Goal: Transaction & Acquisition: Purchase product/service

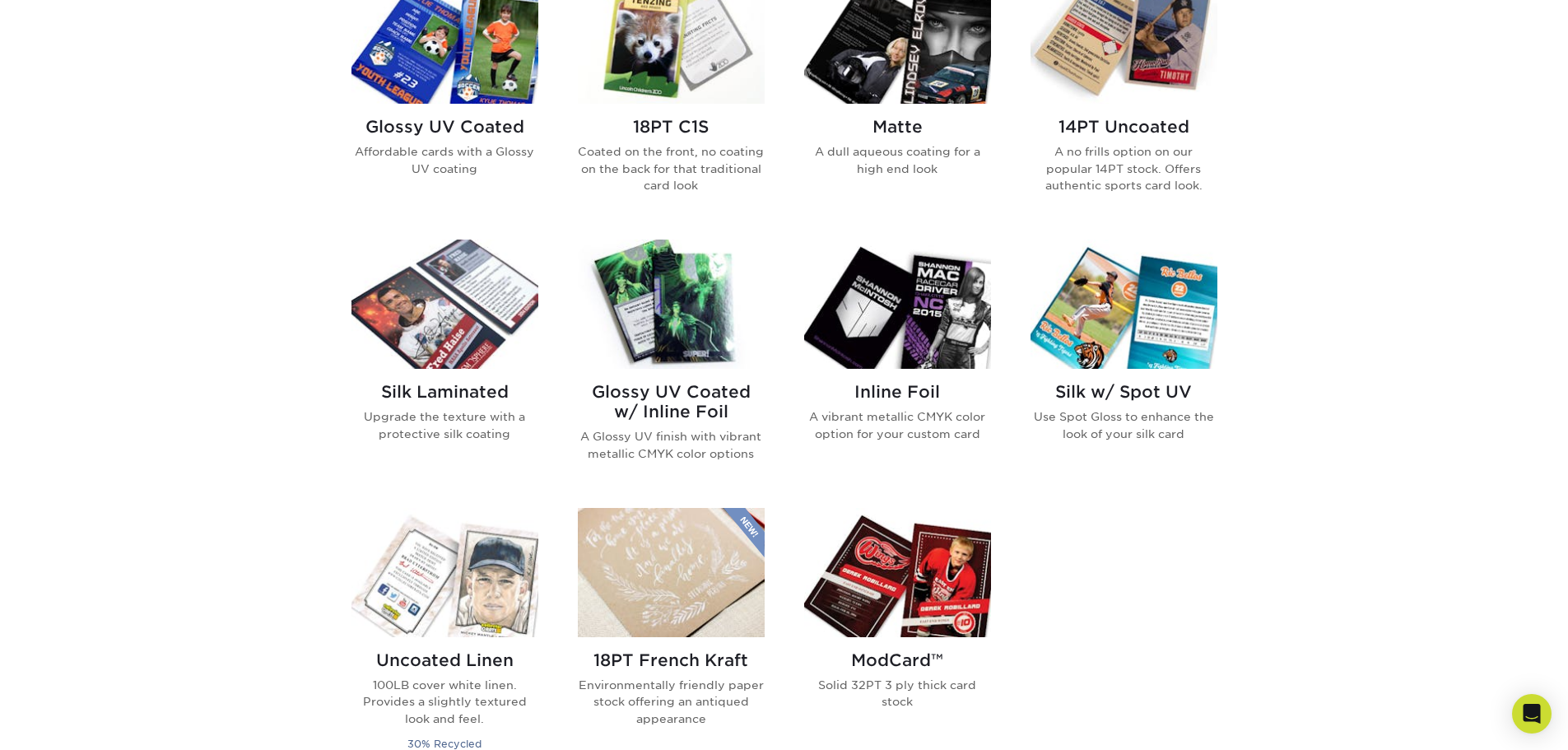
scroll to position [833, 0]
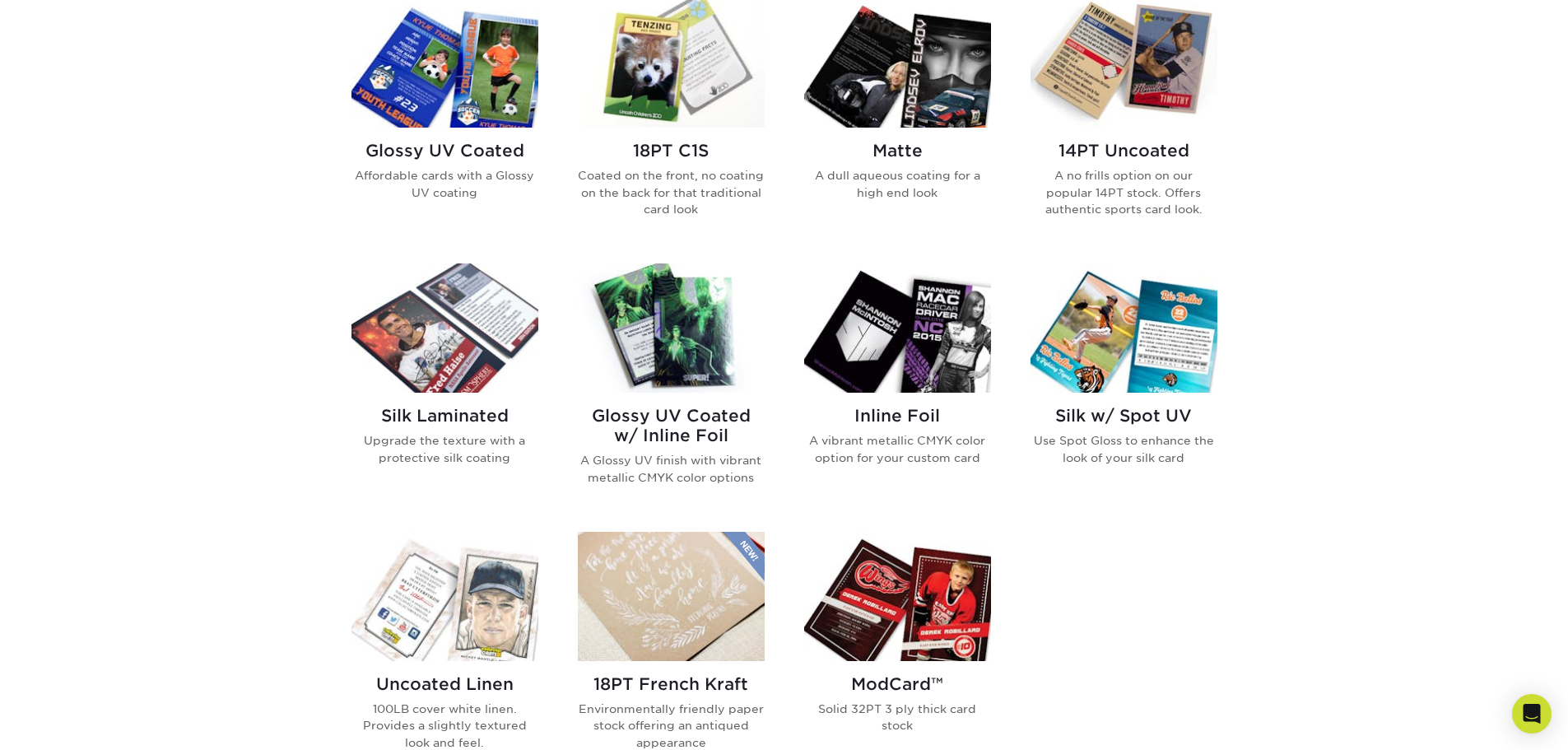
click at [638, 38] on img at bounding box center [670, 62] width 187 height 129
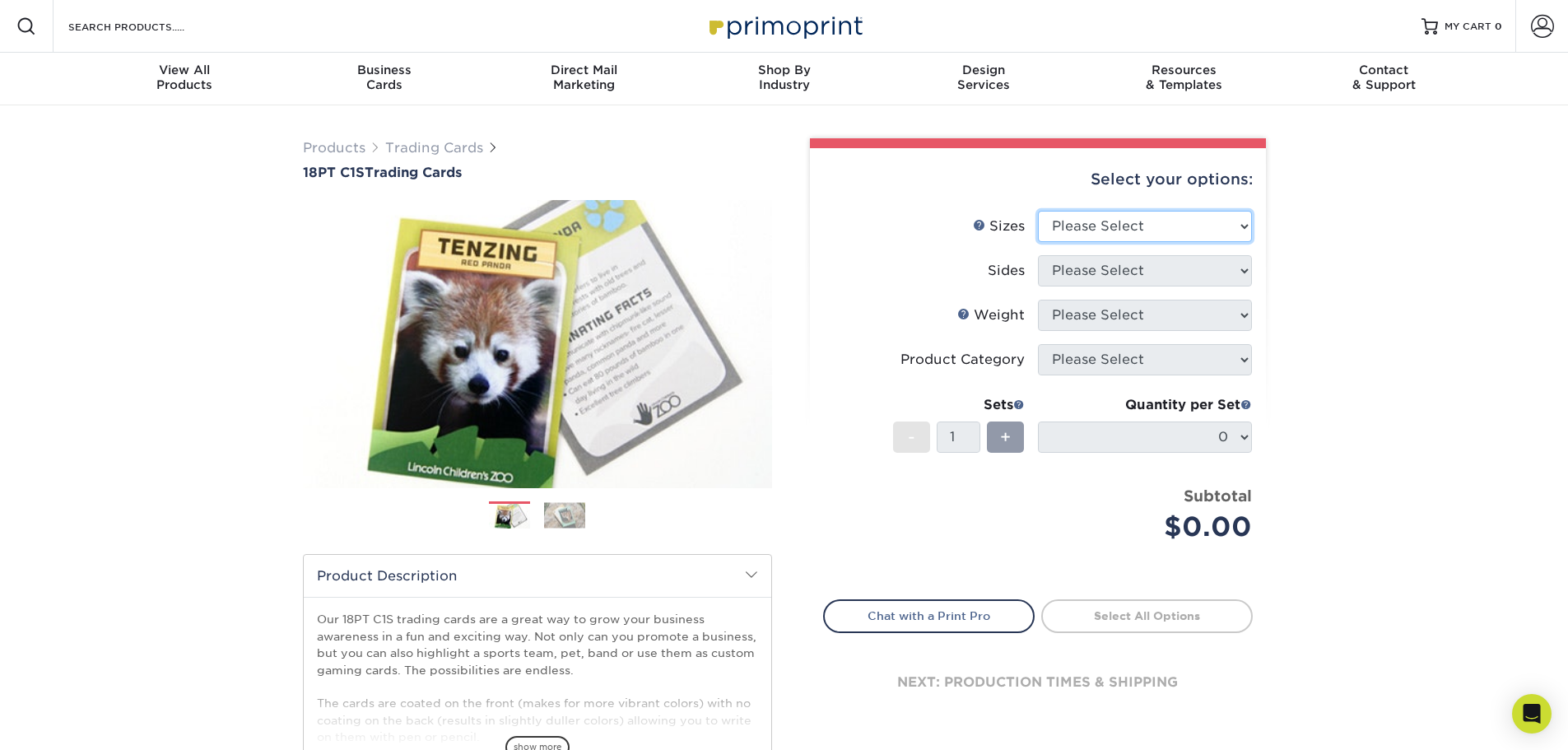
click at [1072, 222] on select "Please Select 2.5" x 3.5"" at bounding box center [1145, 225] width 214 height 31
select select "2.50x3.50"
click at [1038, 210] on select "Please Select 2.5" x 3.5"" at bounding box center [1145, 225] width 214 height 31
click at [1088, 264] on select "Please Select Print Both Sides Print Front Only" at bounding box center [1145, 270] width 214 height 31
select select "13abbda7-1d64-4f25-8bb2-c179b224825d"
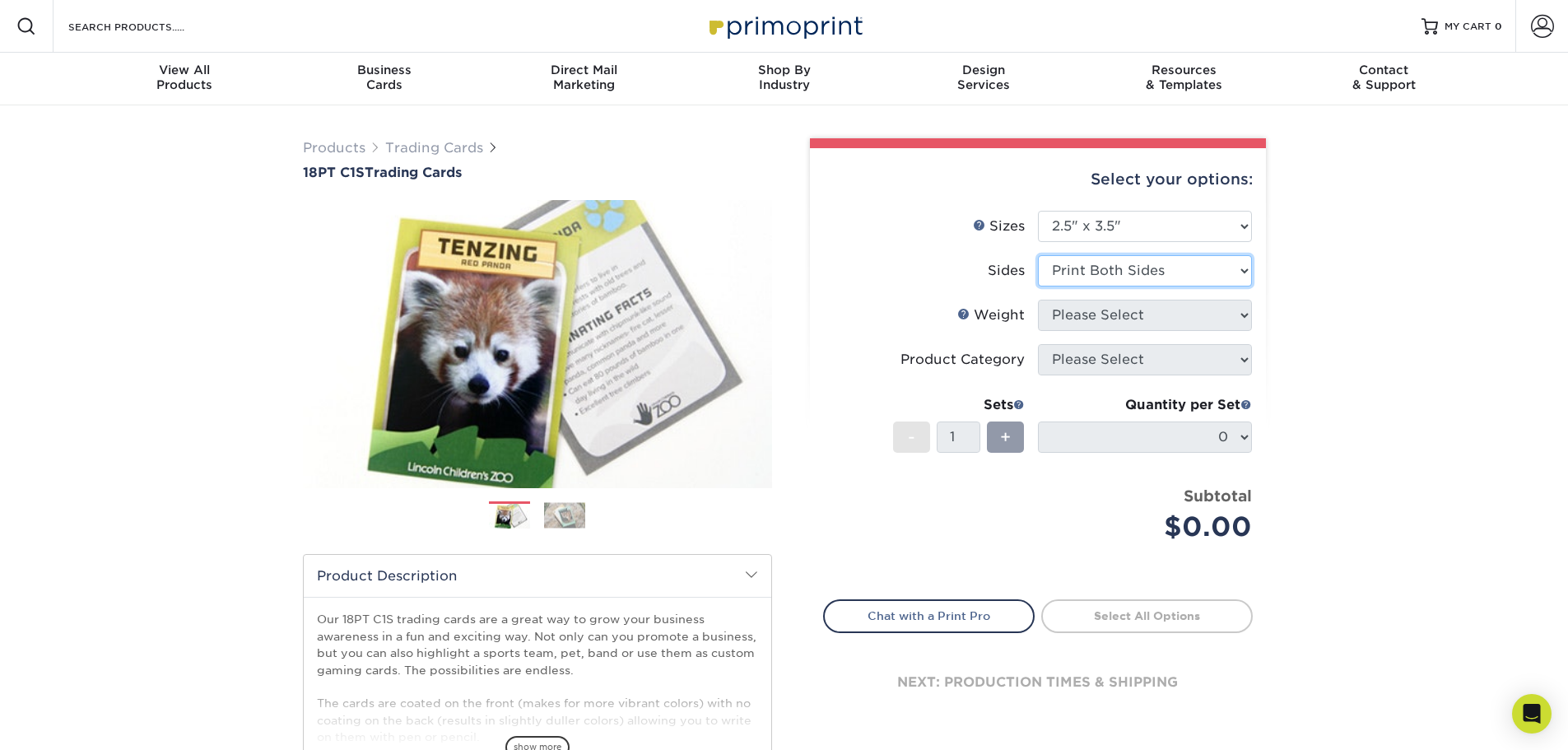
click at [1038, 255] on select "Please Select Print Both Sides Print Front Only" at bounding box center [1145, 270] width 214 height 31
click at [1084, 308] on select "Please Select 18PT C1S" at bounding box center [1145, 314] width 214 height 31
select select "18PTC1S"
click at [1038, 299] on select "Please Select 18PT C1S" at bounding box center [1145, 314] width 214 height 31
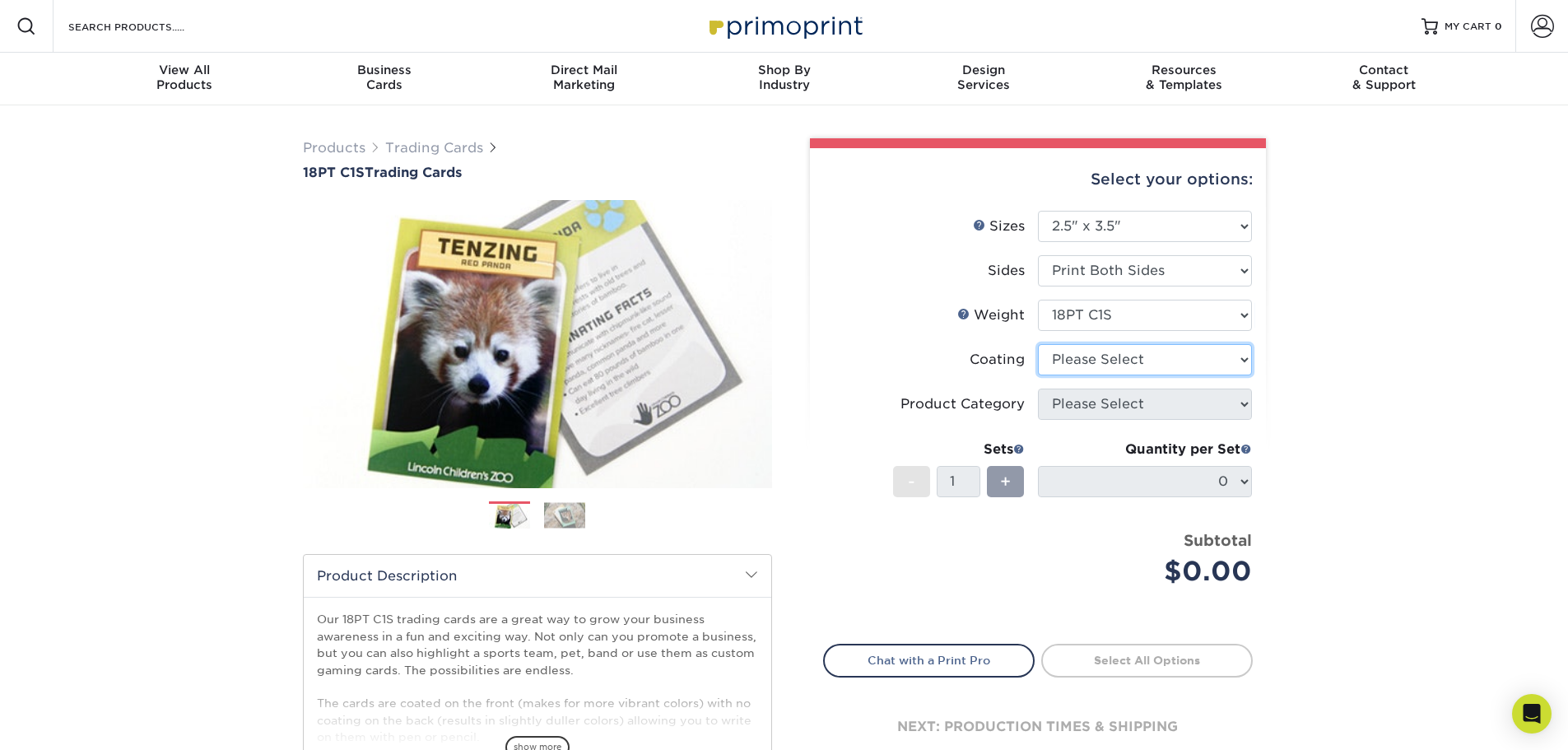
click at [1086, 363] on select at bounding box center [1145, 359] width 214 height 31
select select "1e8116af-acfc-44b1-83dc-8181aa338834"
click at [1038, 344] on select at bounding box center [1145, 359] width 214 height 31
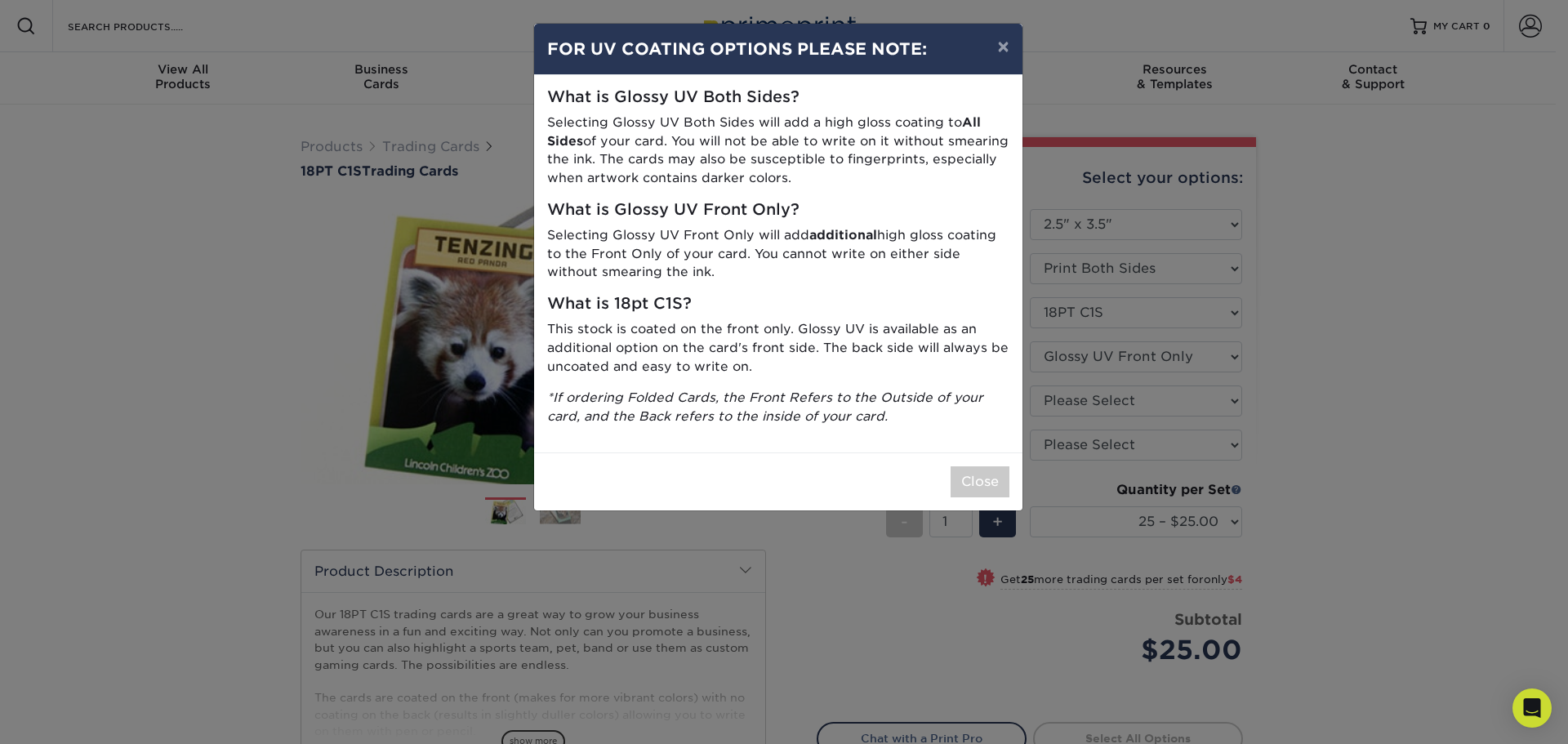
click at [760, 281] on p "Selecting Glossy UV Front Only will add additional high gloss coating to the Fr…" at bounding box center [778, 254] width 462 height 55
click at [971, 490] on button "Close" at bounding box center [980, 481] width 59 height 31
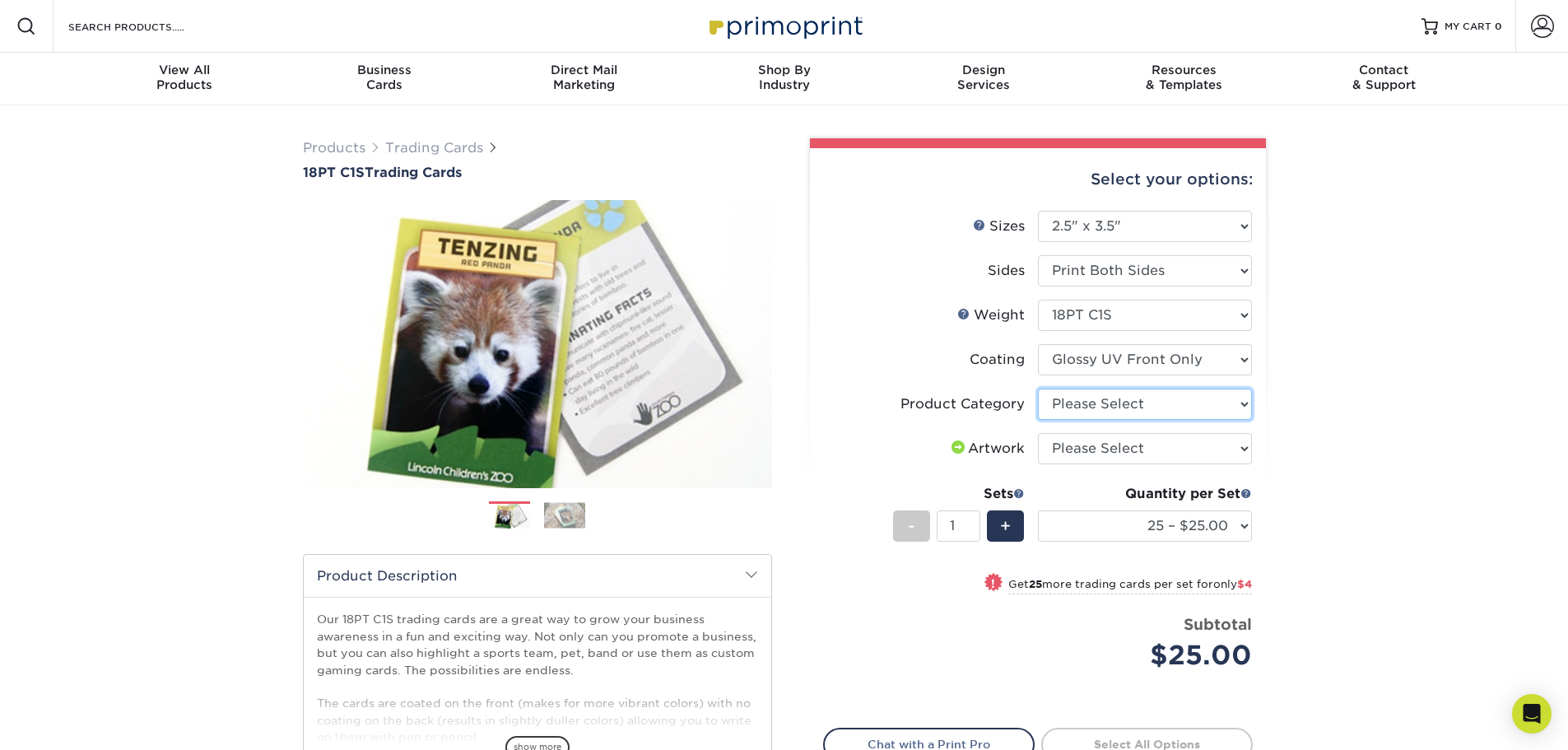
click at [1064, 393] on select "Please Select Trading Cards" at bounding box center [1145, 403] width 214 height 31
select select "c2f9bce9-36c2-409d-b101-c29d9d031e18"
click at [1038, 388] on select "Please Select Trading Cards" at bounding box center [1145, 403] width 214 height 31
drag, startPoint x: 1075, startPoint y: 357, endPoint x: 1078, endPoint y: 366, distance: 9.5
click at [1075, 357] on select at bounding box center [1145, 359] width 214 height 31
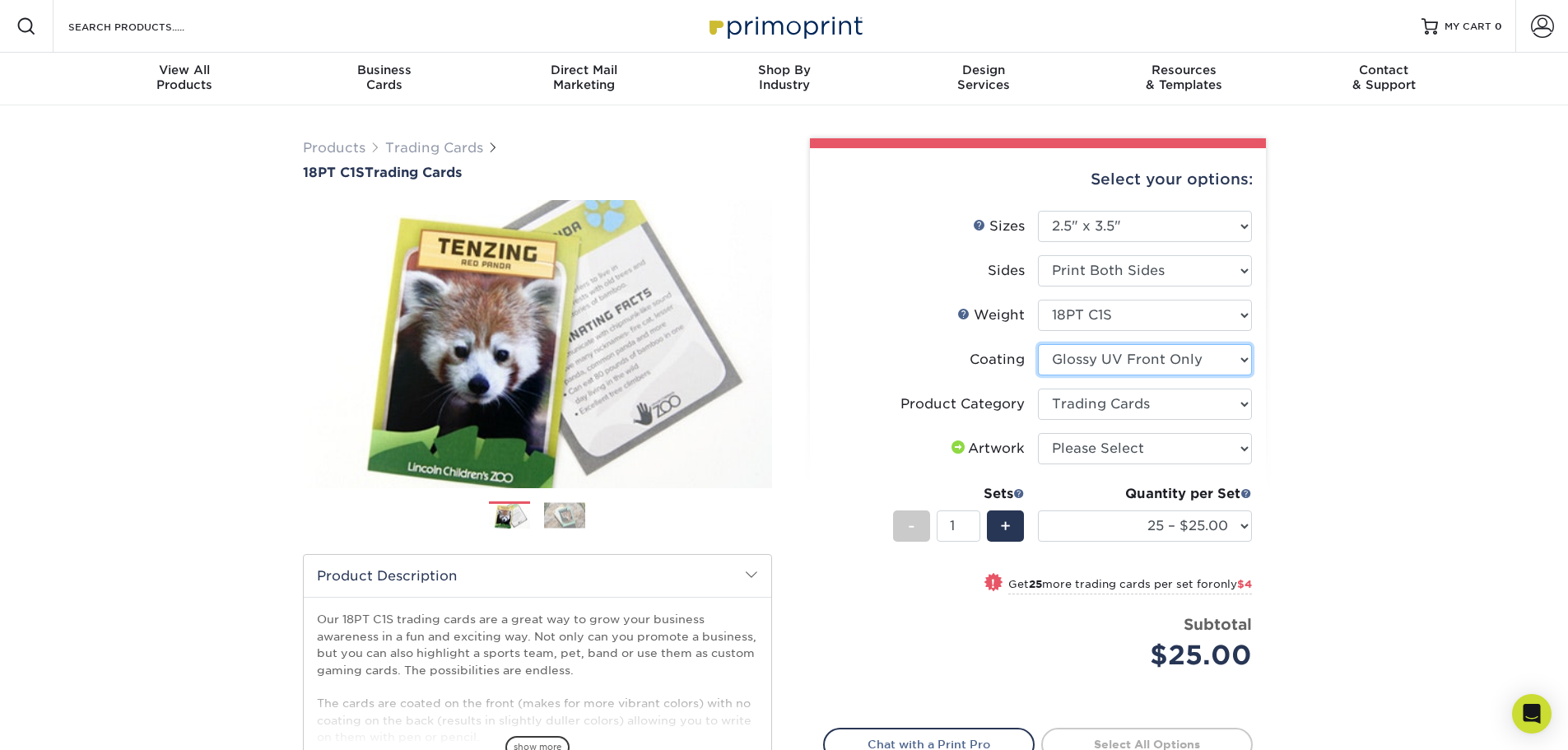
select select "3e7618de-abca-4bda-9f97-8b9129e913d8"
click at [1038, 344] on select at bounding box center [1145, 359] width 214 height 31
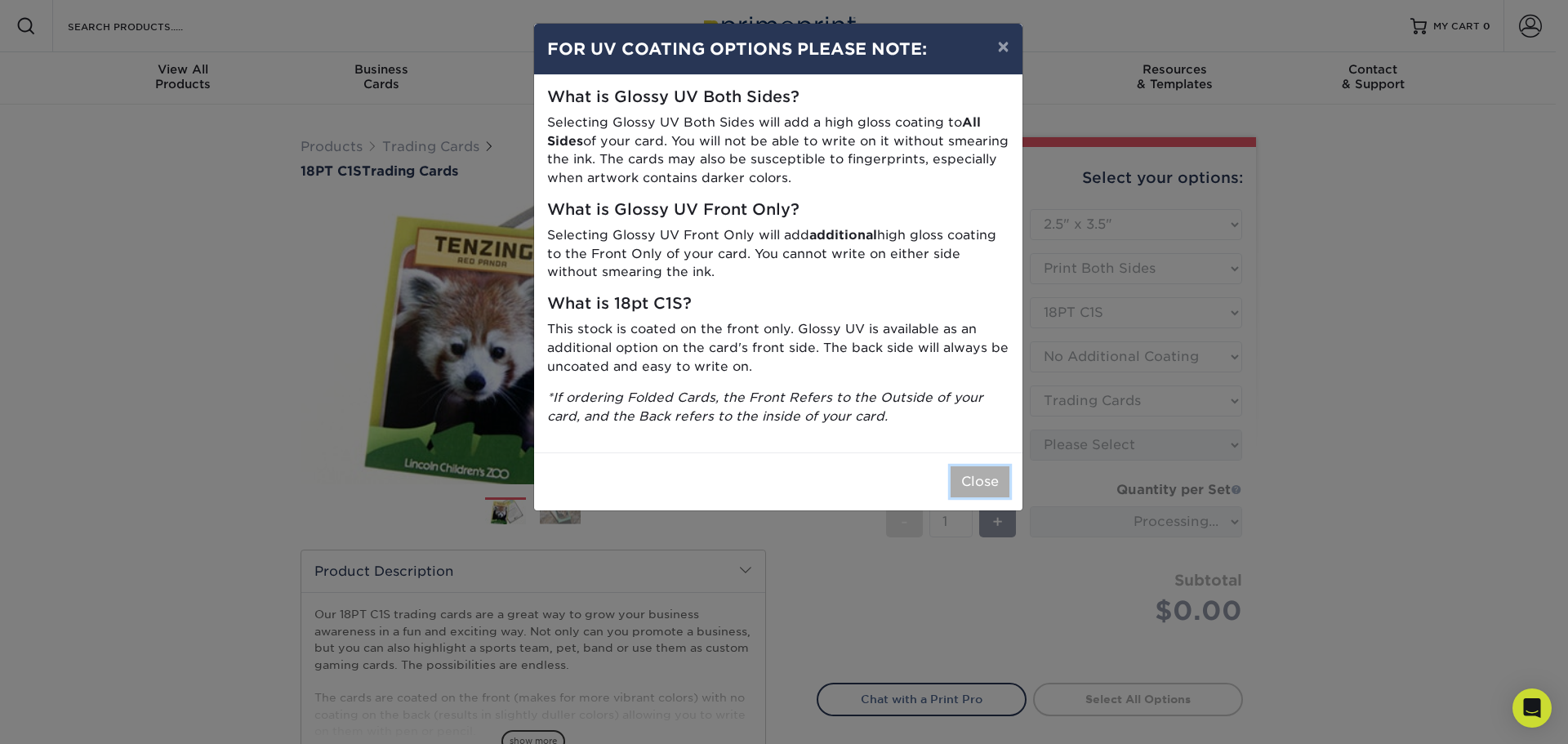
click at [973, 477] on button "Close" at bounding box center [980, 481] width 59 height 31
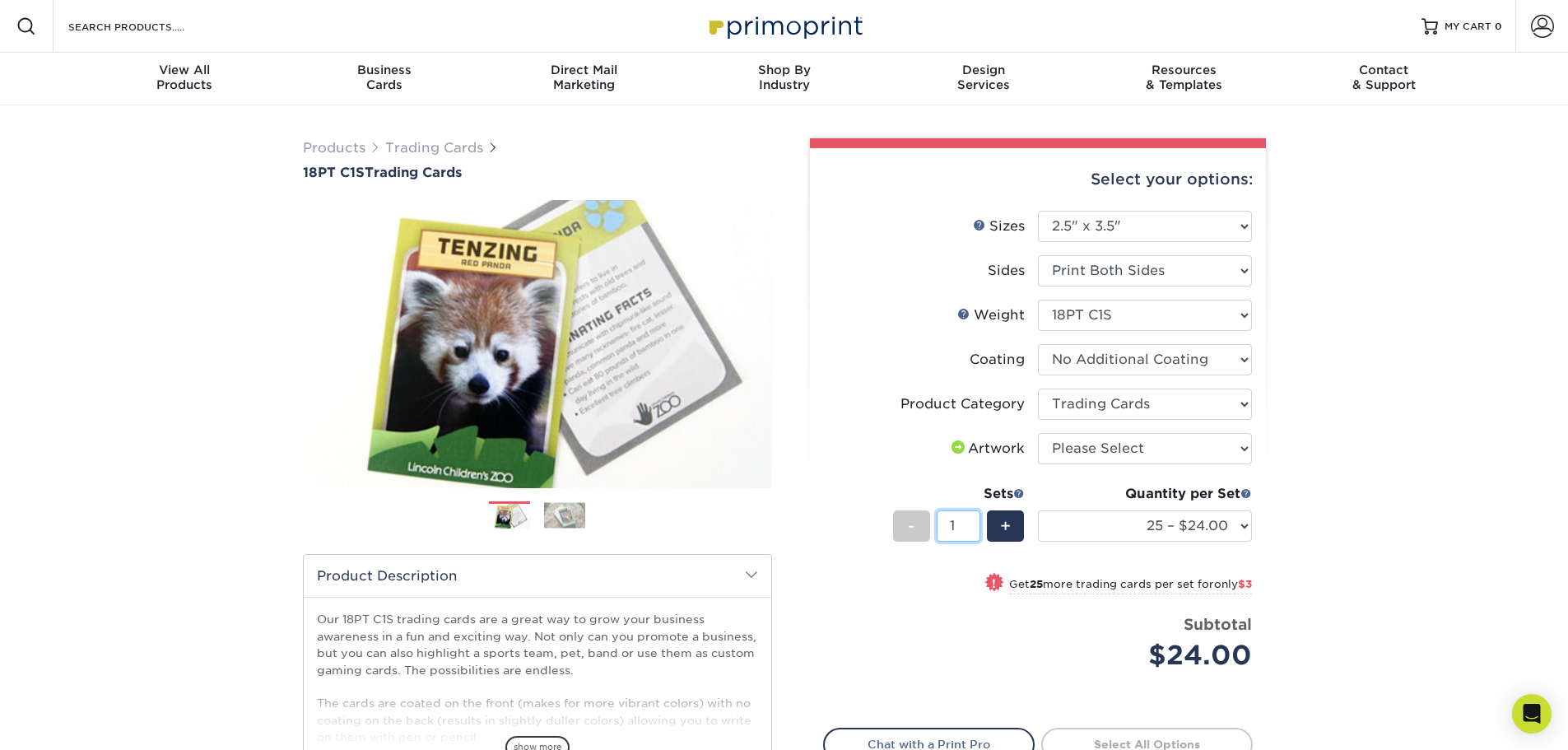
click at [952, 527] on input "1" at bounding box center [958, 526] width 44 height 31
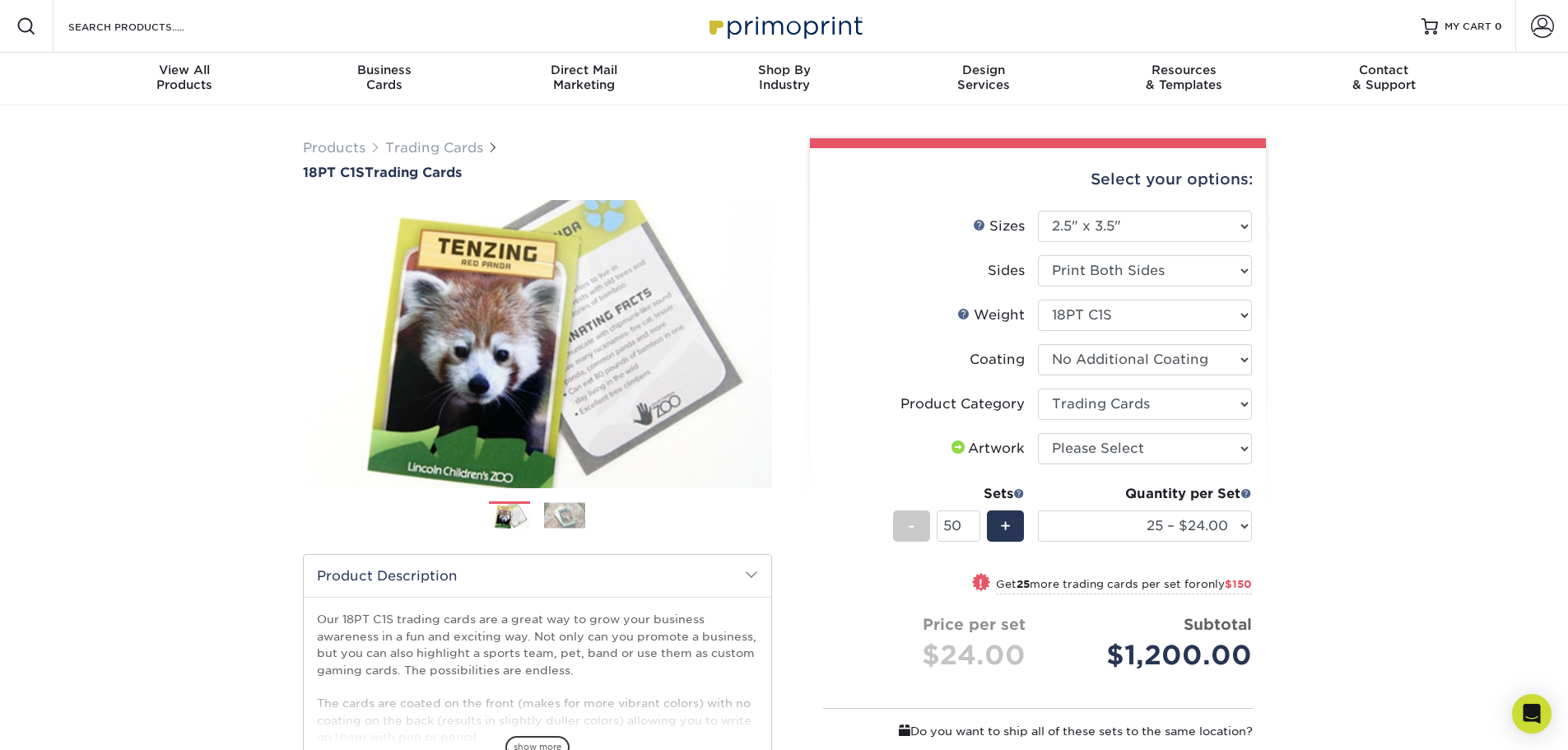
click at [1377, 443] on div "Products Trading Cards 18PT C1S Trading Cards Previous Next show more" at bounding box center [784, 536] width 1568 height 862
click at [950, 527] on input "50" at bounding box center [958, 526] width 44 height 31
click at [1008, 526] on span "+" at bounding box center [1005, 526] width 10 height 25
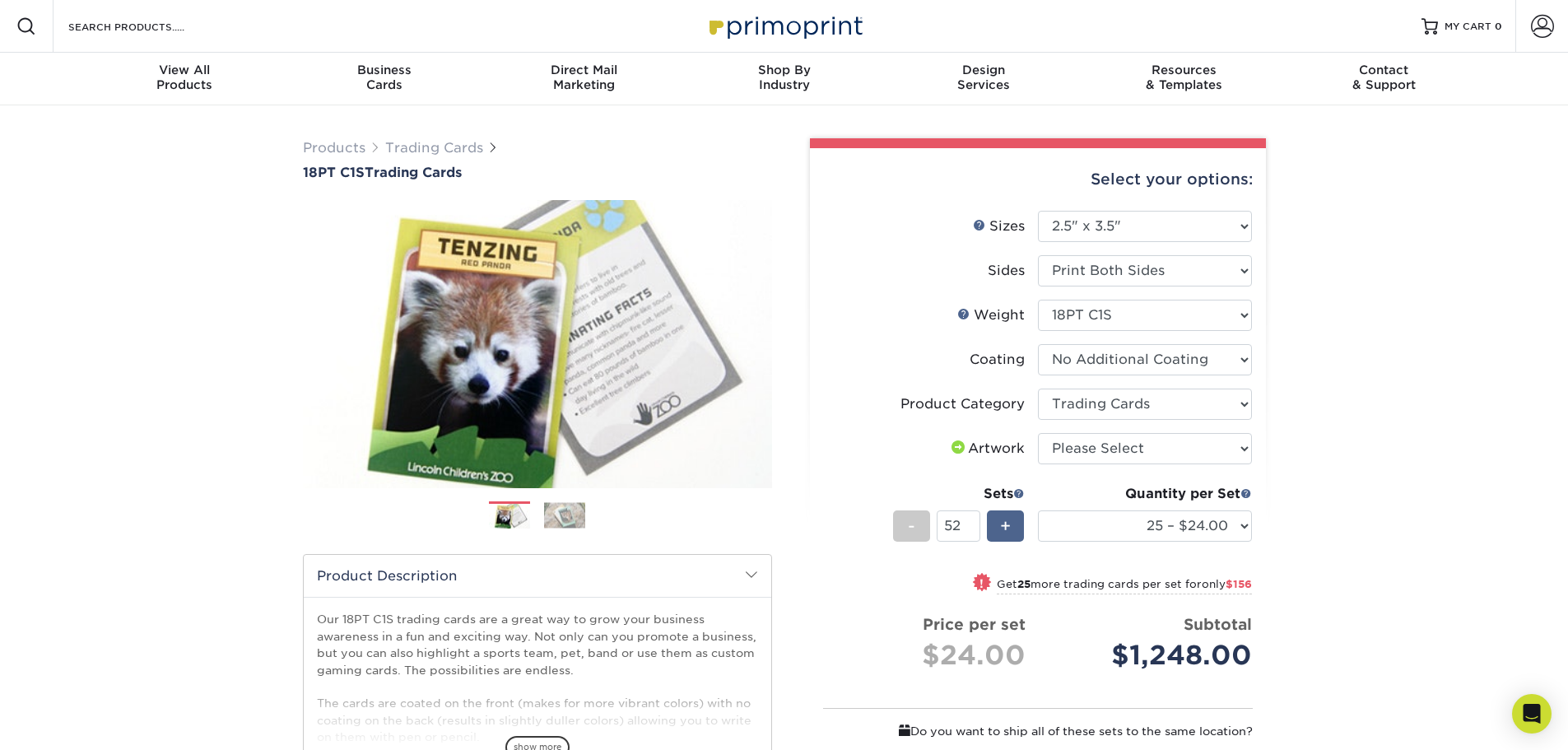
click at [1008, 526] on span "+" at bounding box center [1005, 526] width 10 height 25
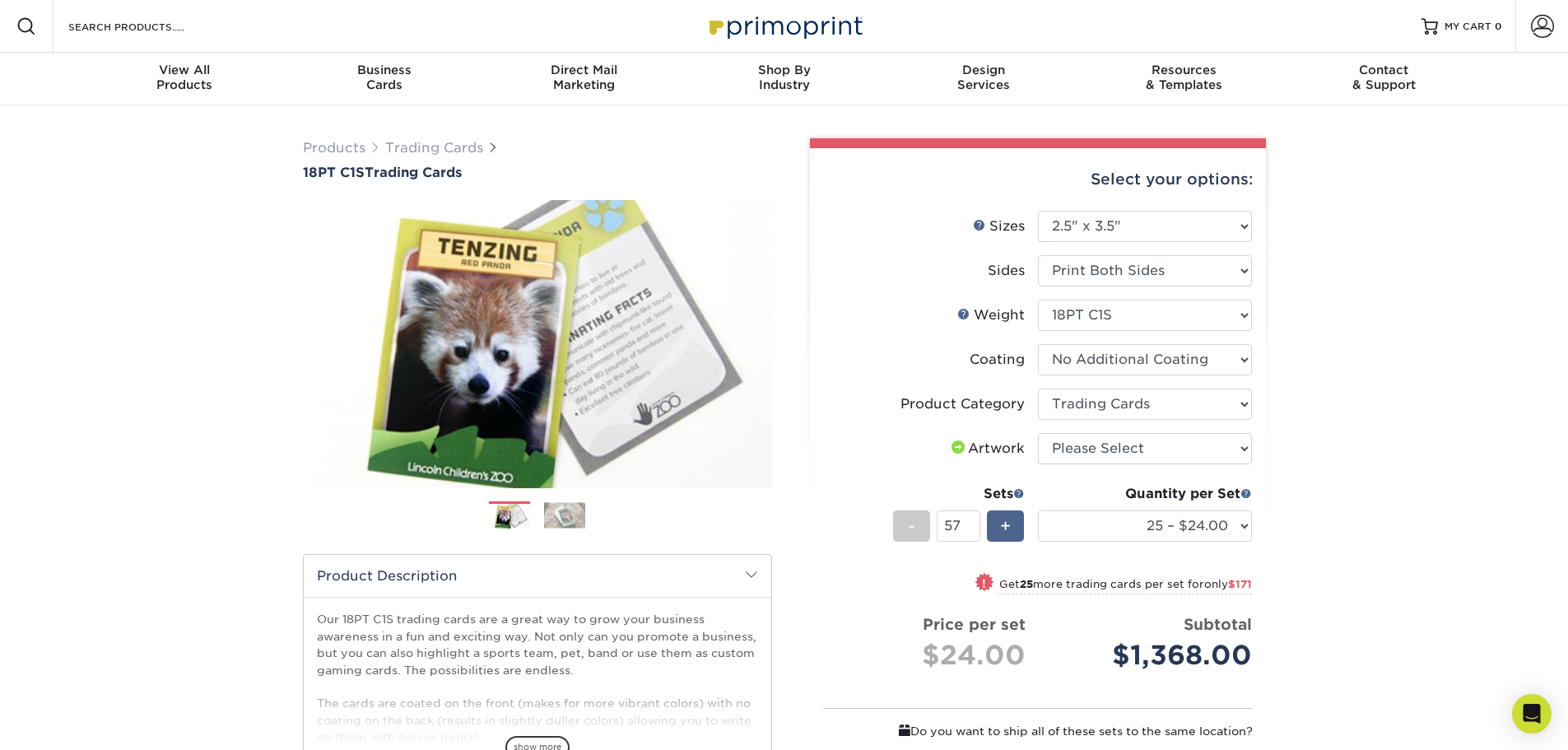
click at [1008, 526] on span "+" at bounding box center [1005, 526] width 10 height 25
click at [954, 528] on input "58" at bounding box center [958, 526] width 44 height 31
click at [954, 528] on input "300" at bounding box center [958, 526] width 44 height 31
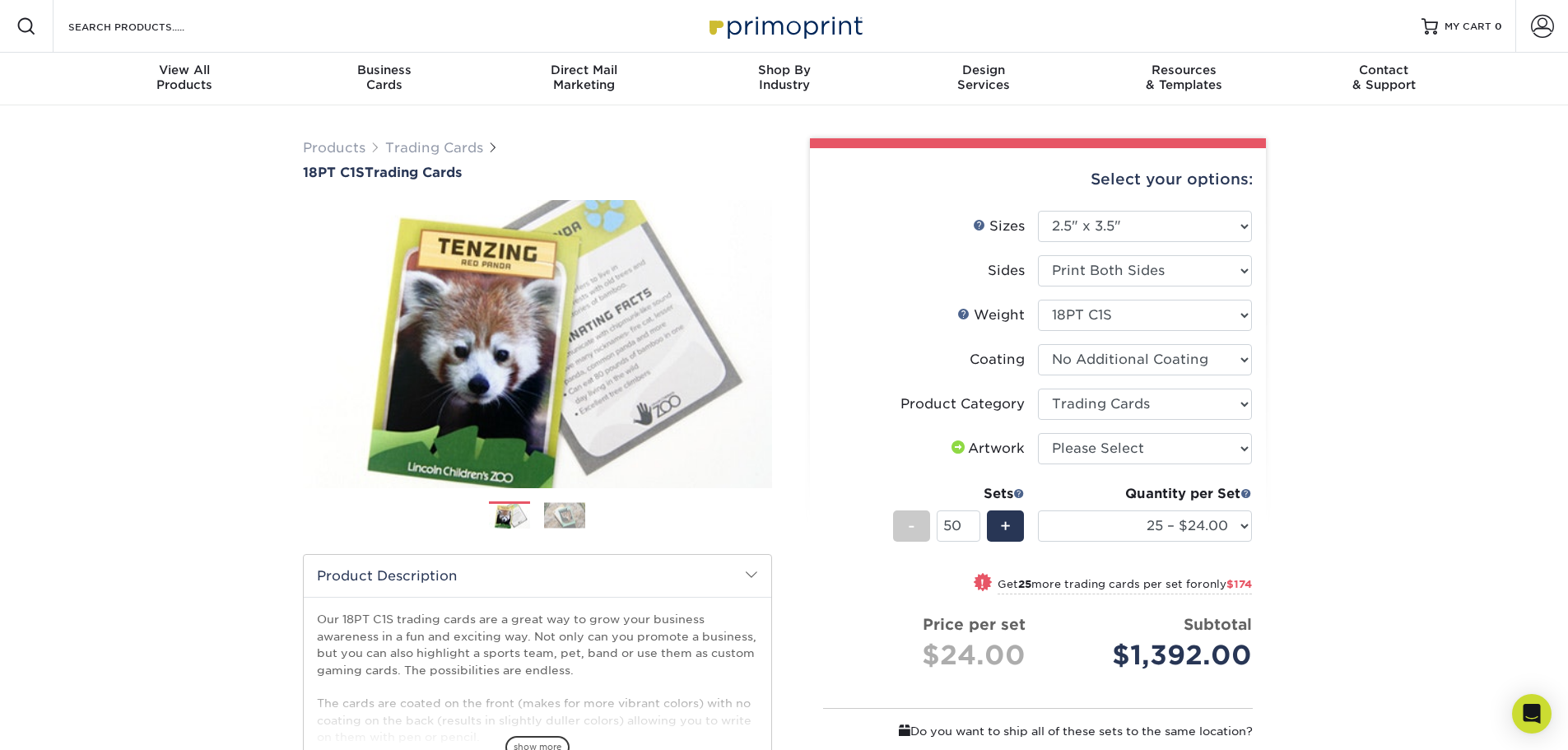
click at [1362, 431] on div "Products Trading Cards 18PT C1S Trading Cards Previous Next show more" at bounding box center [784, 545] width 1568 height 882
click at [971, 519] on input "50" at bounding box center [958, 526] width 44 height 31
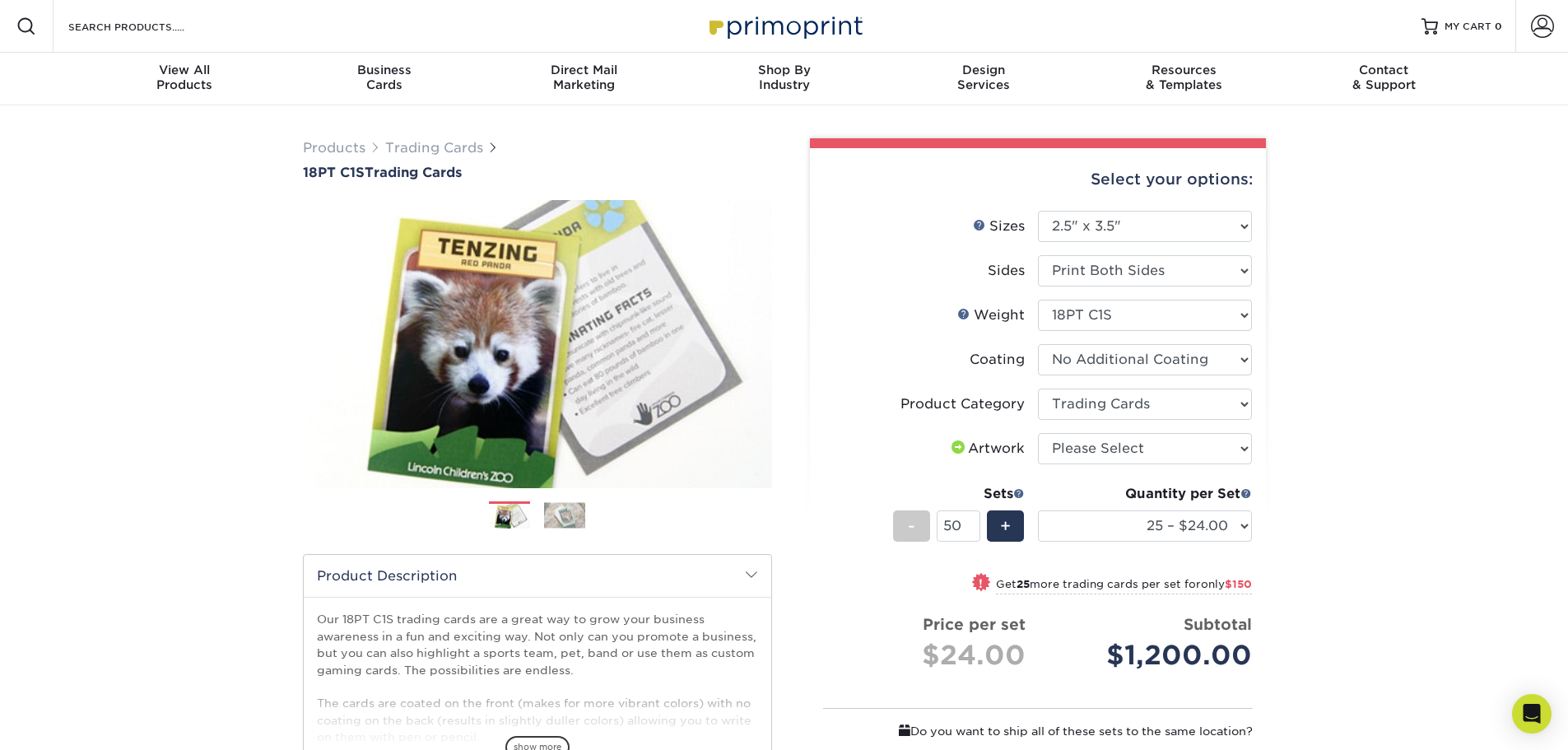
click at [1309, 525] on div "Products Trading Cards 18PT C1S Trading Cards Previous Next show more" at bounding box center [784, 545] width 1568 height 882
click at [948, 527] on input "50" at bounding box center [958, 526] width 44 height 31
click at [996, 521] on div "+" at bounding box center [1005, 526] width 37 height 31
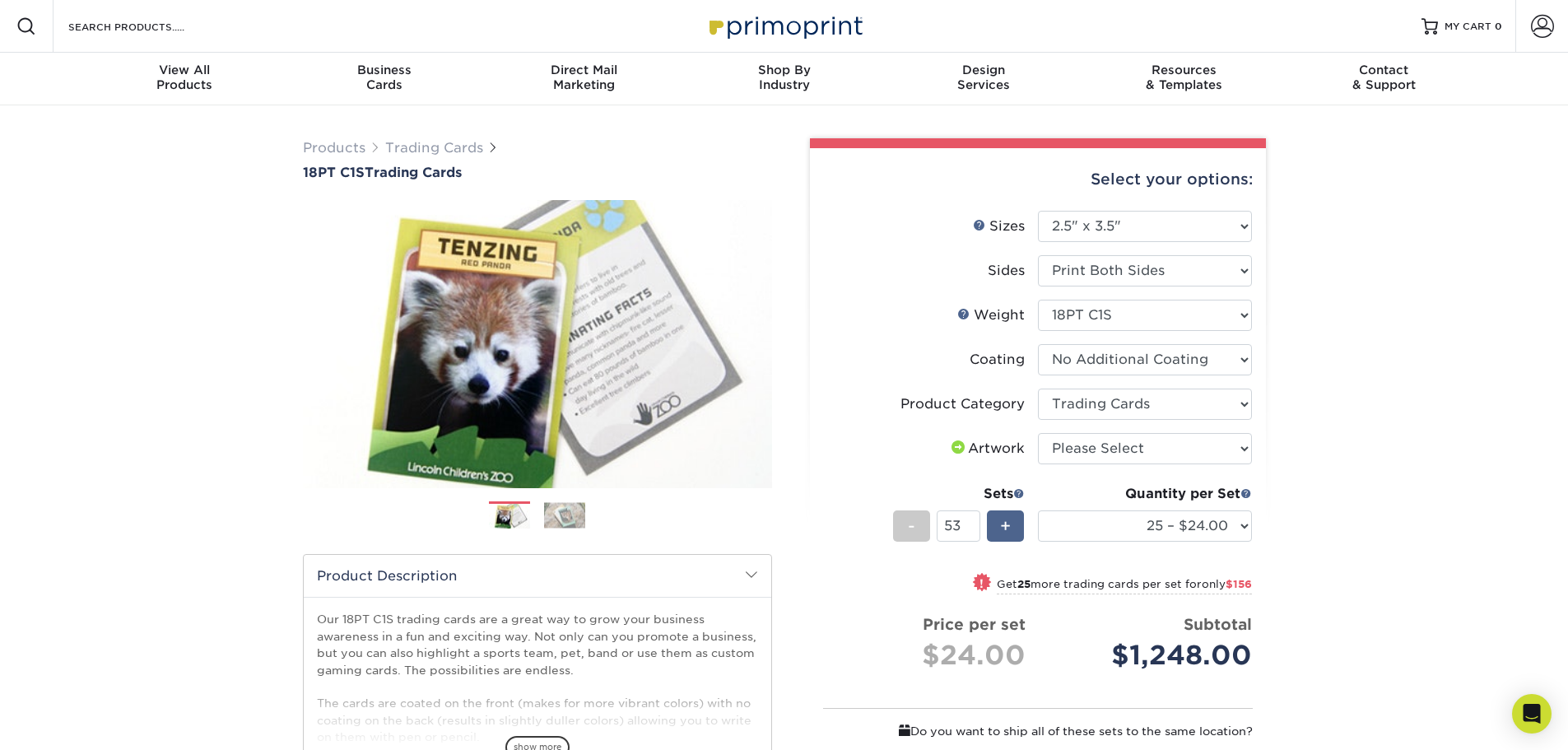
click at [996, 521] on div "+" at bounding box center [1005, 526] width 37 height 31
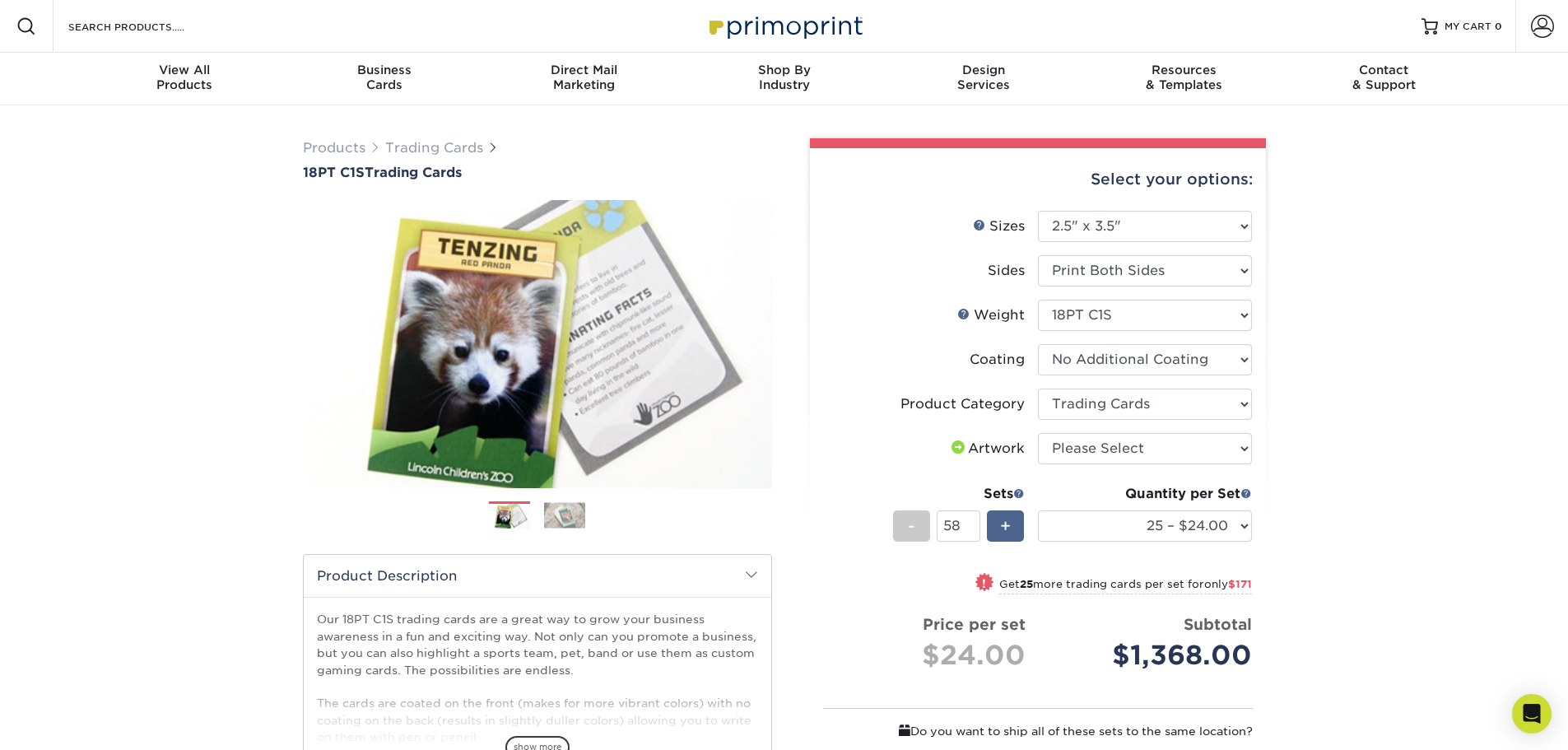
click at [996, 521] on div "+" at bounding box center [1005, 526] width 37 height 31
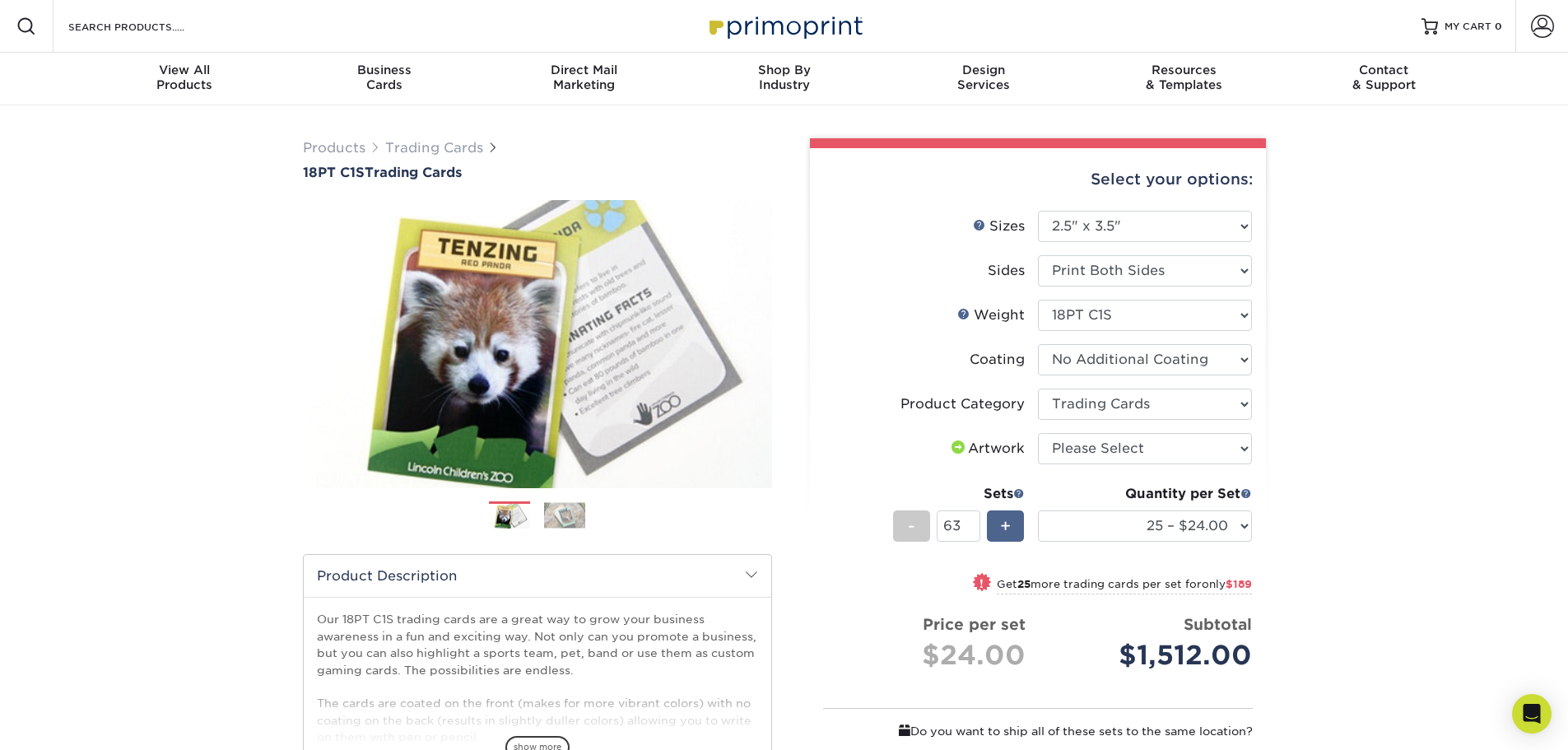
click at [996, 521] on div "+" at bounding box center [1005, 526] width 37 height 31
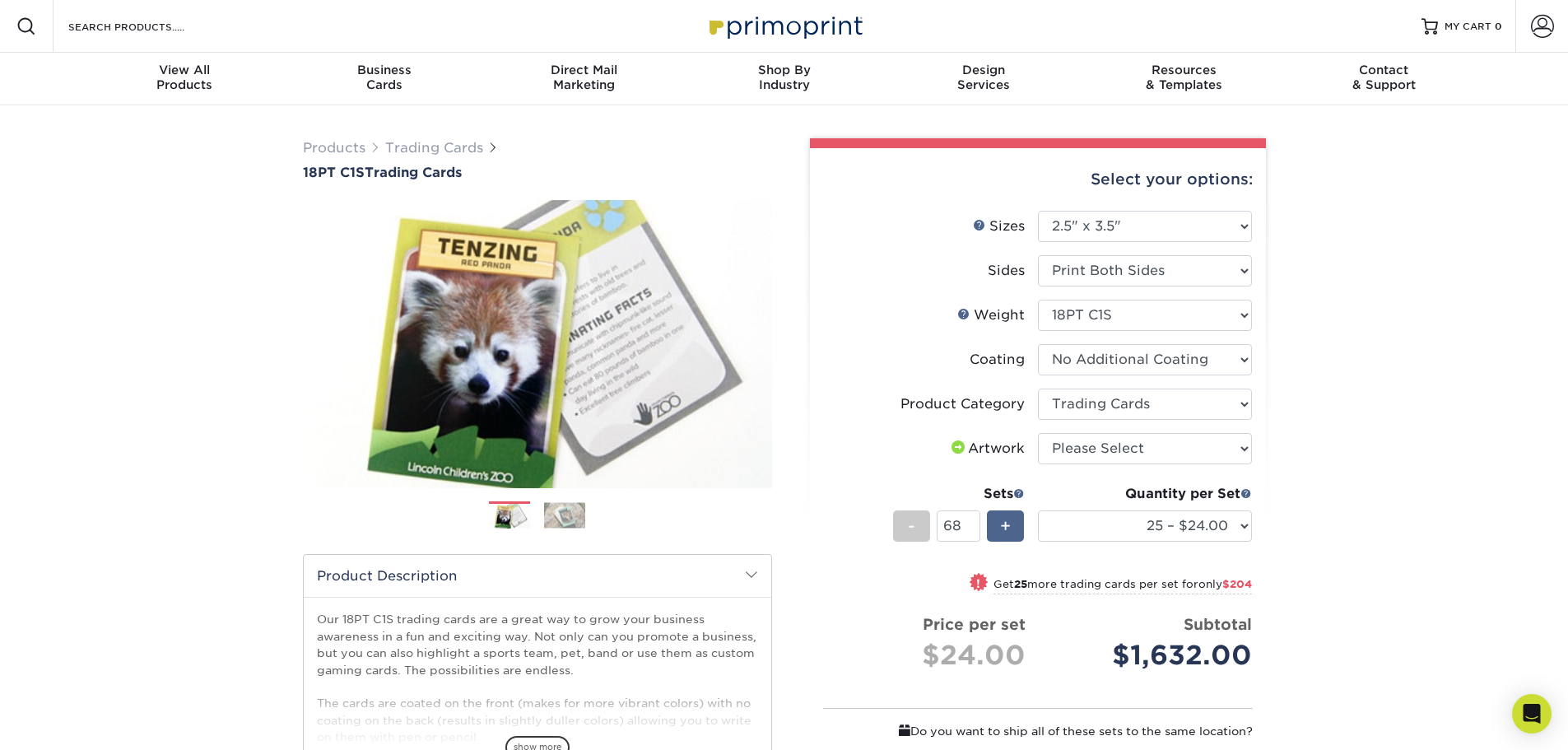
click at [996, 521] on div "+" at bounding box center [1005, 526] width 37 height 31
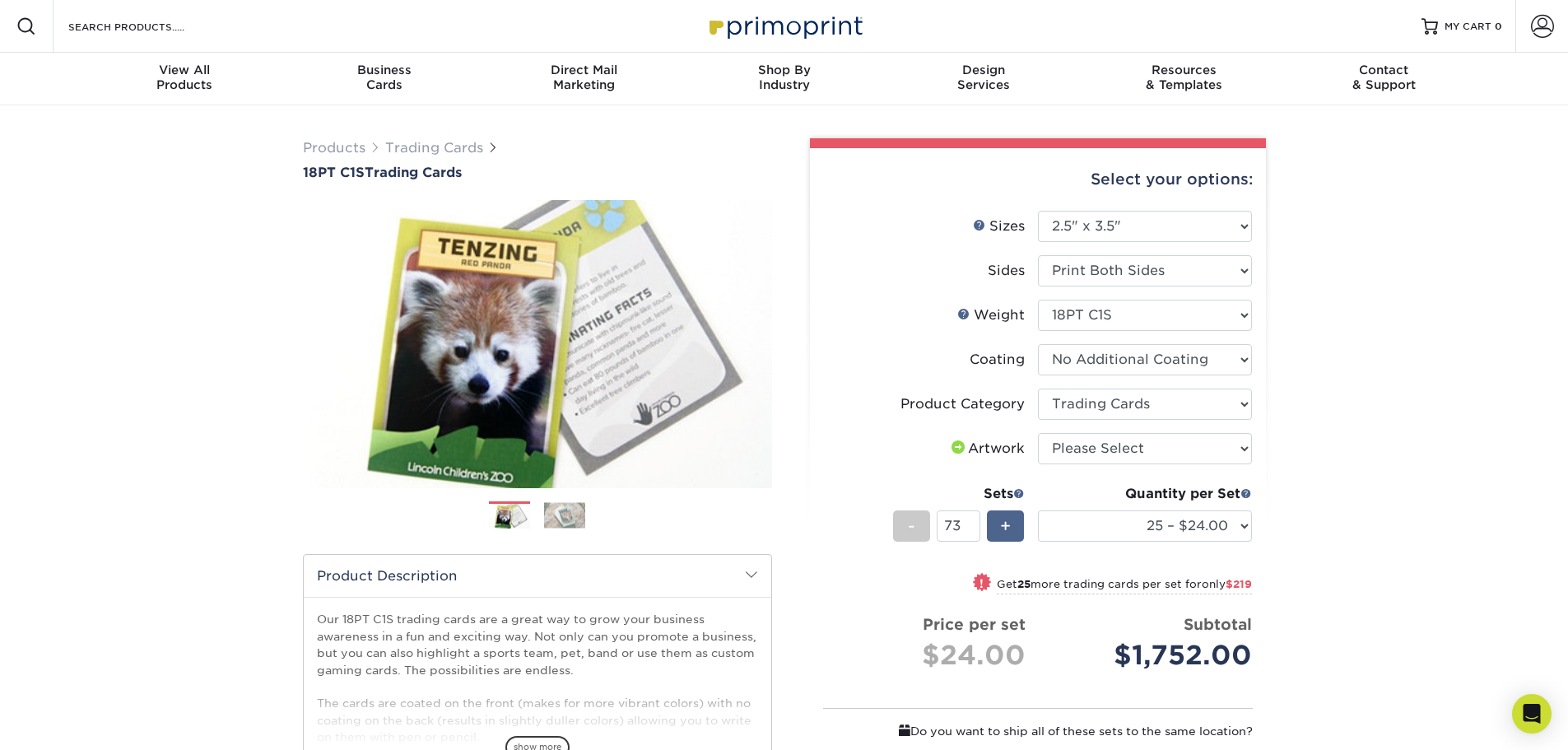
click at [996, 521] on div "+" at bounding box center [1005, 526] width 37 height 31
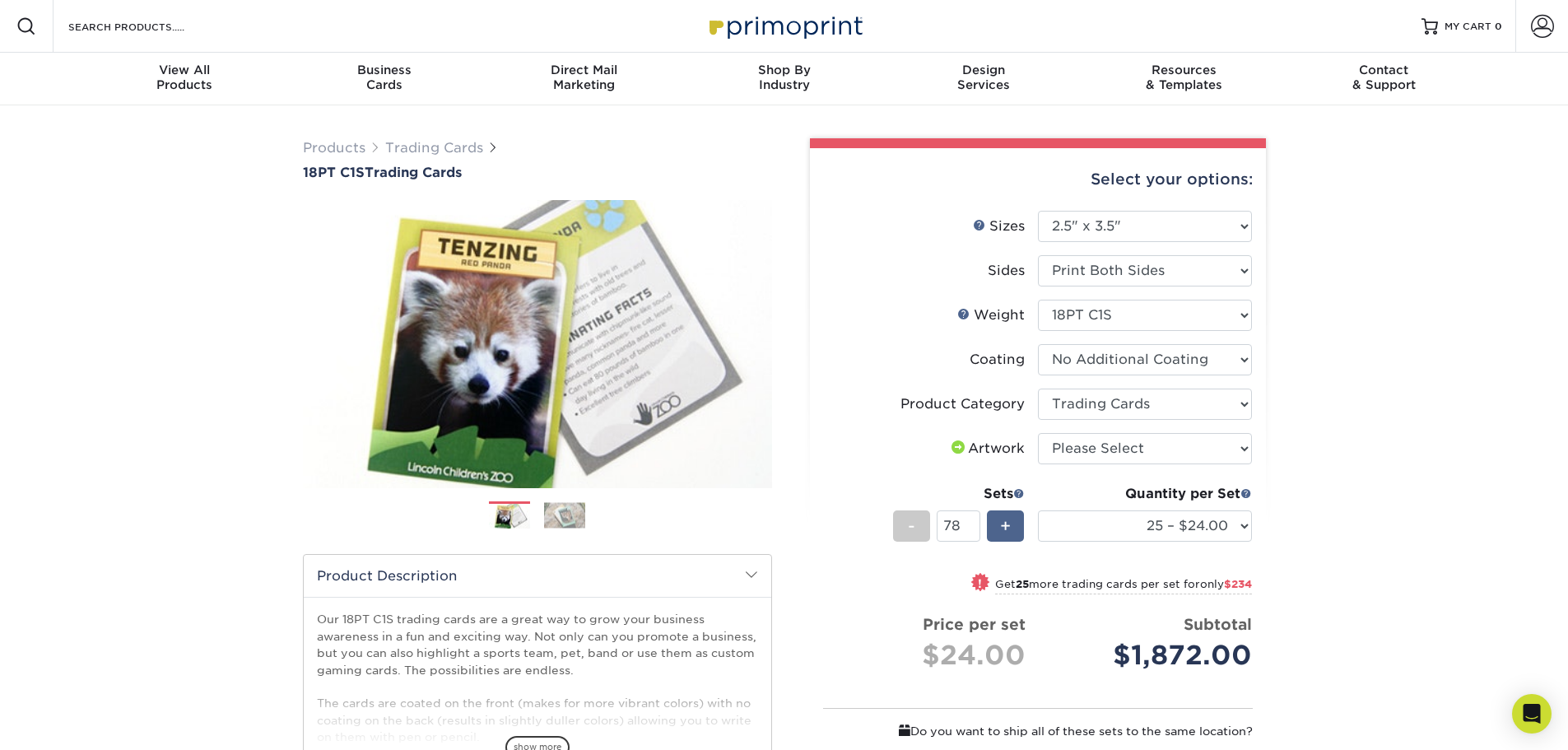
click at [996, 521] on div "+" at bounding box center [1005, 526] width 37 height 31
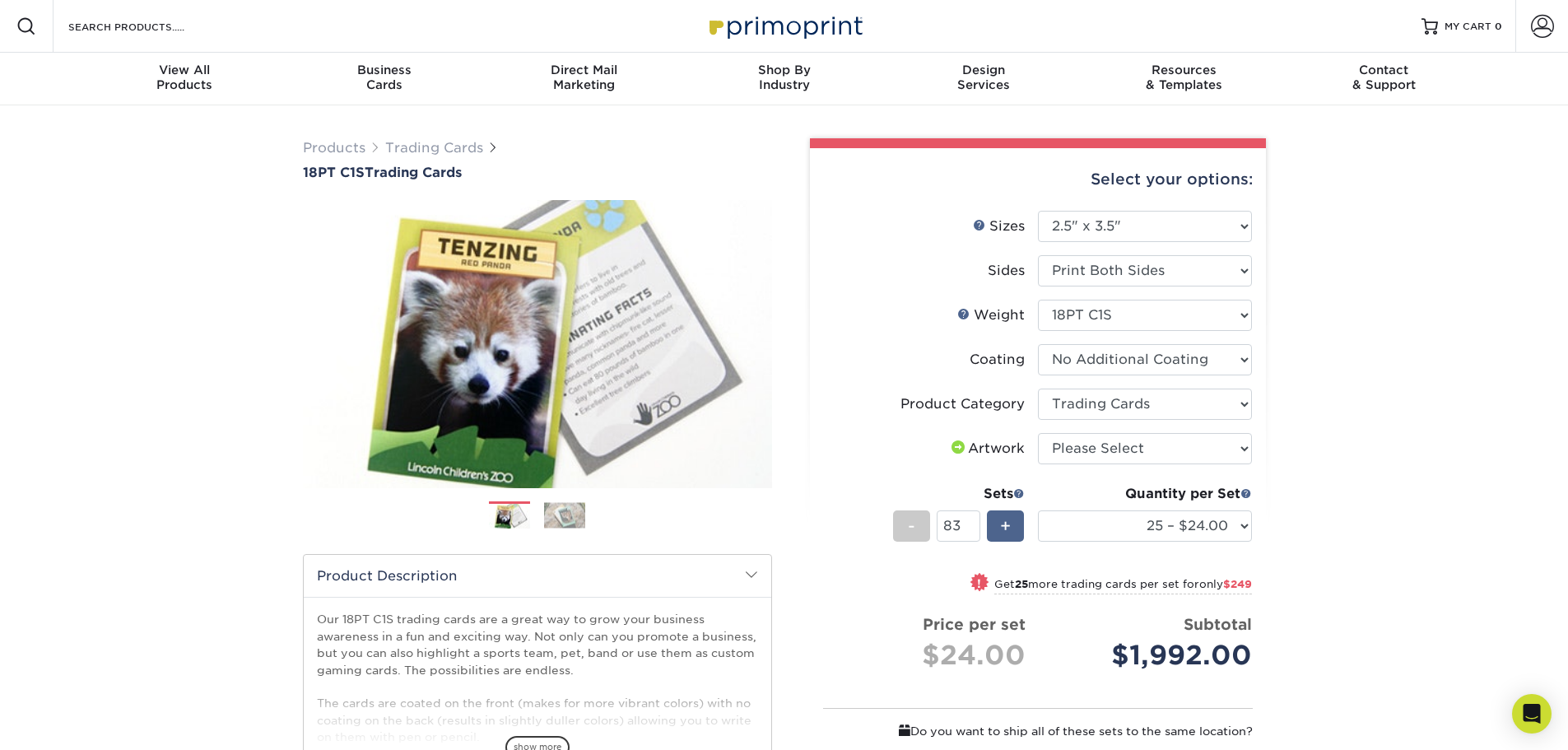
click at [996, 521] on div "+" at bounding box center [1005, 526] width 37 height 31
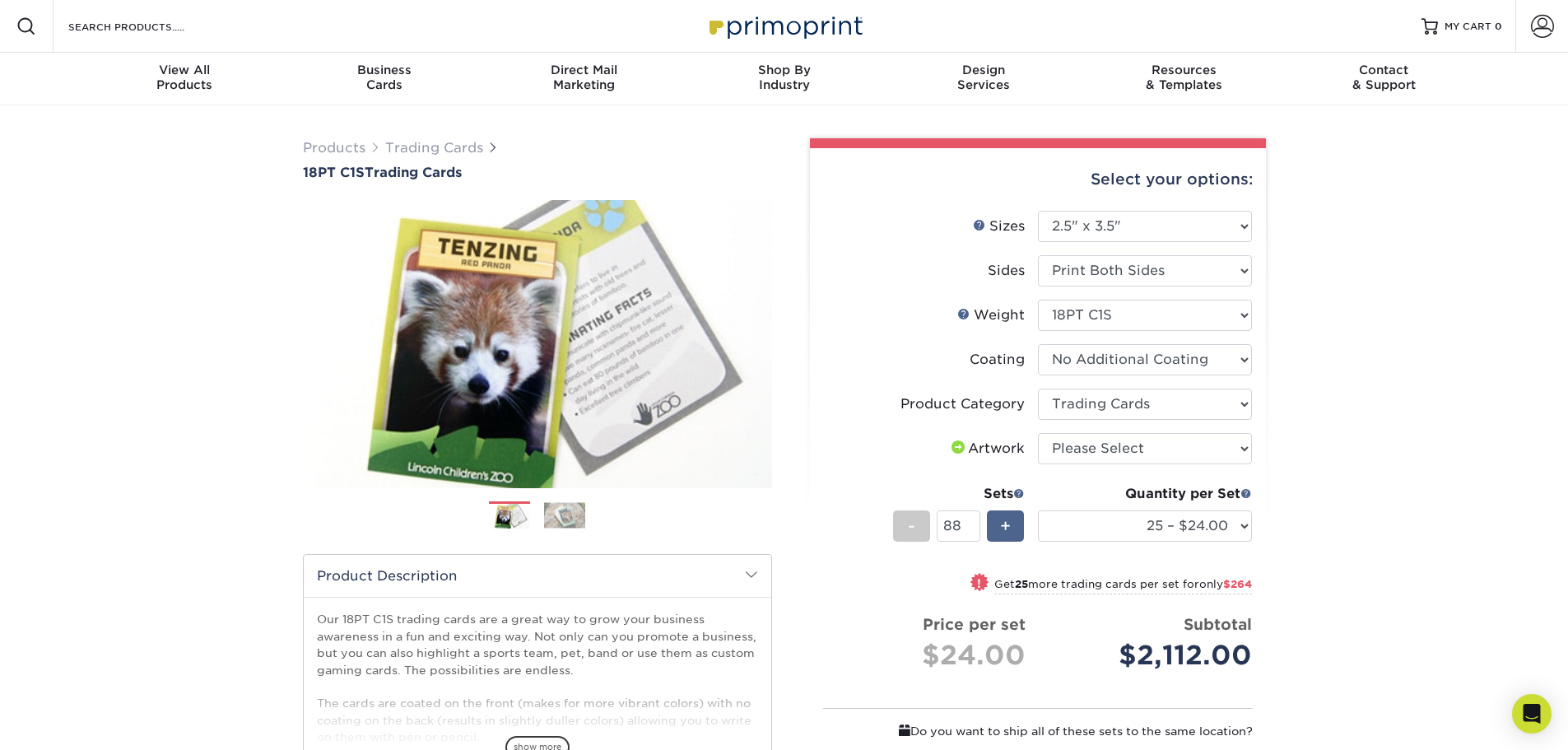
click at [996, 521] on div "+" at bounding box center [1005, 526] width 37 height 31
type input "90"
click at [1109, 455] on select "Please Select I will upload files I need a design - $100" at bounding box center [1145, 448] width 214 height 31
select select "upload"
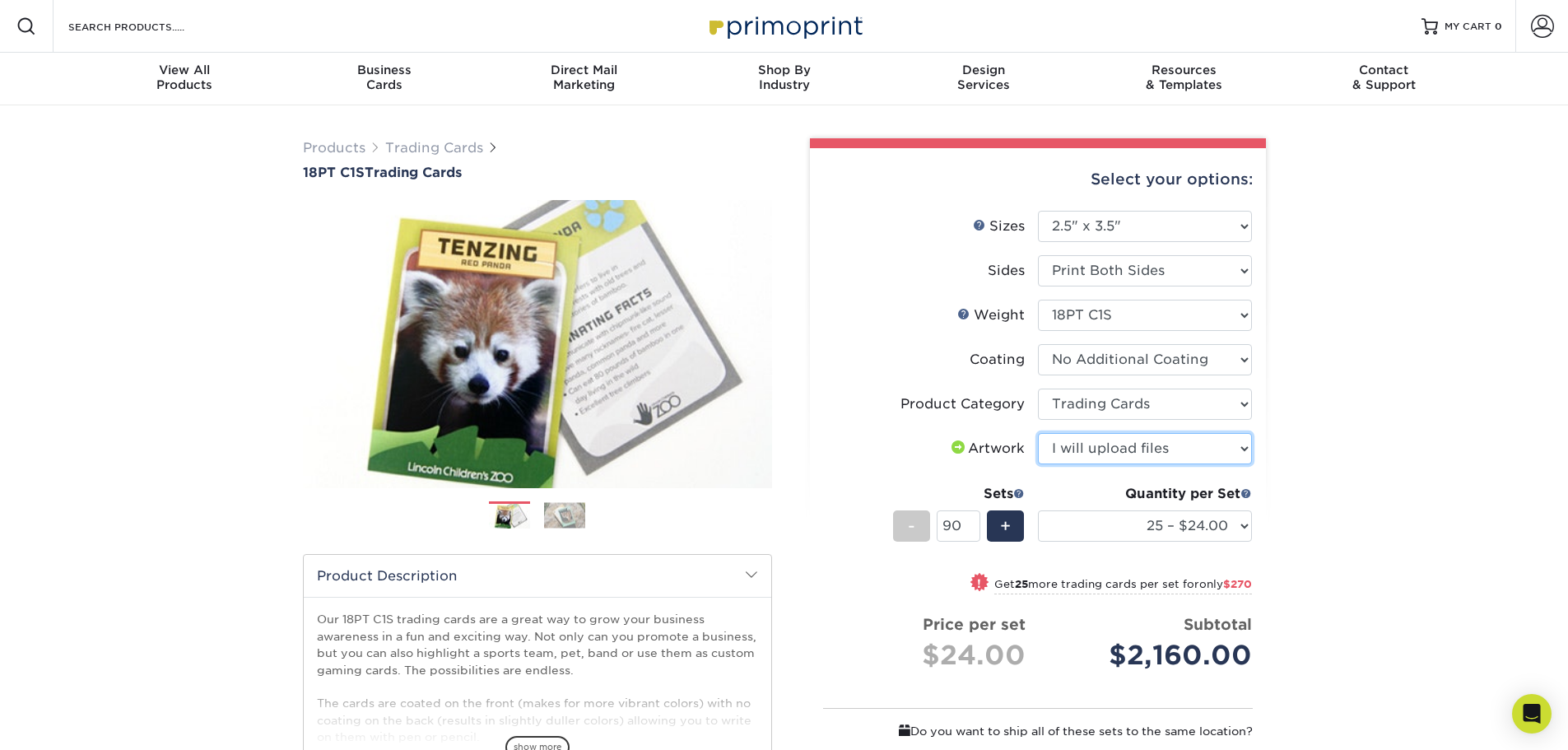
click at [1038, 433] on select "Please Select I will upload files I need a design - $100" at bounding box center [1145, 448] width 214 height 31
click at [1012, 524] on div "+" at bounding box center [1005, 526] width 37 height 31
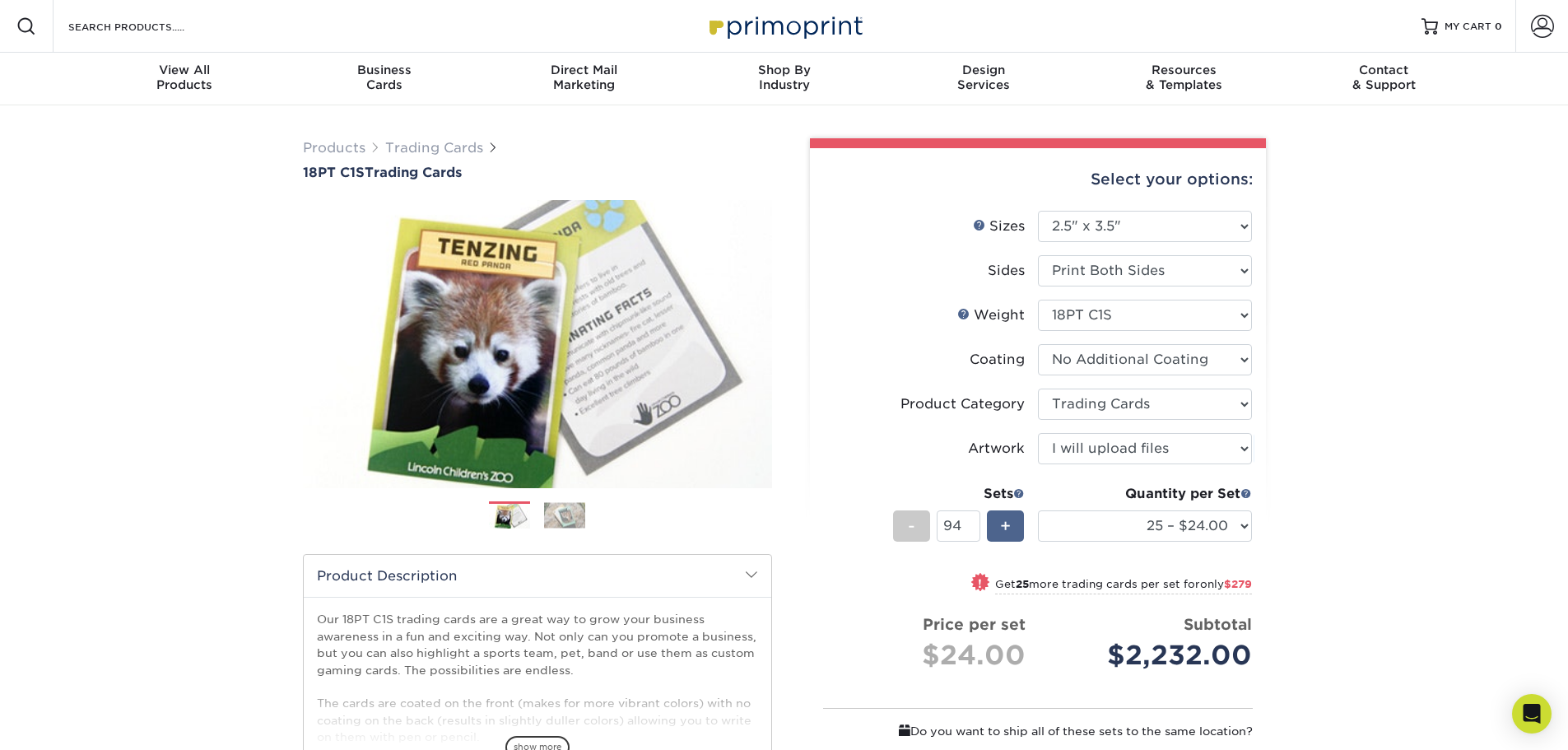
click at [1012, 524] on div "+" at bounding box center [1005, 526] width 37 height 31
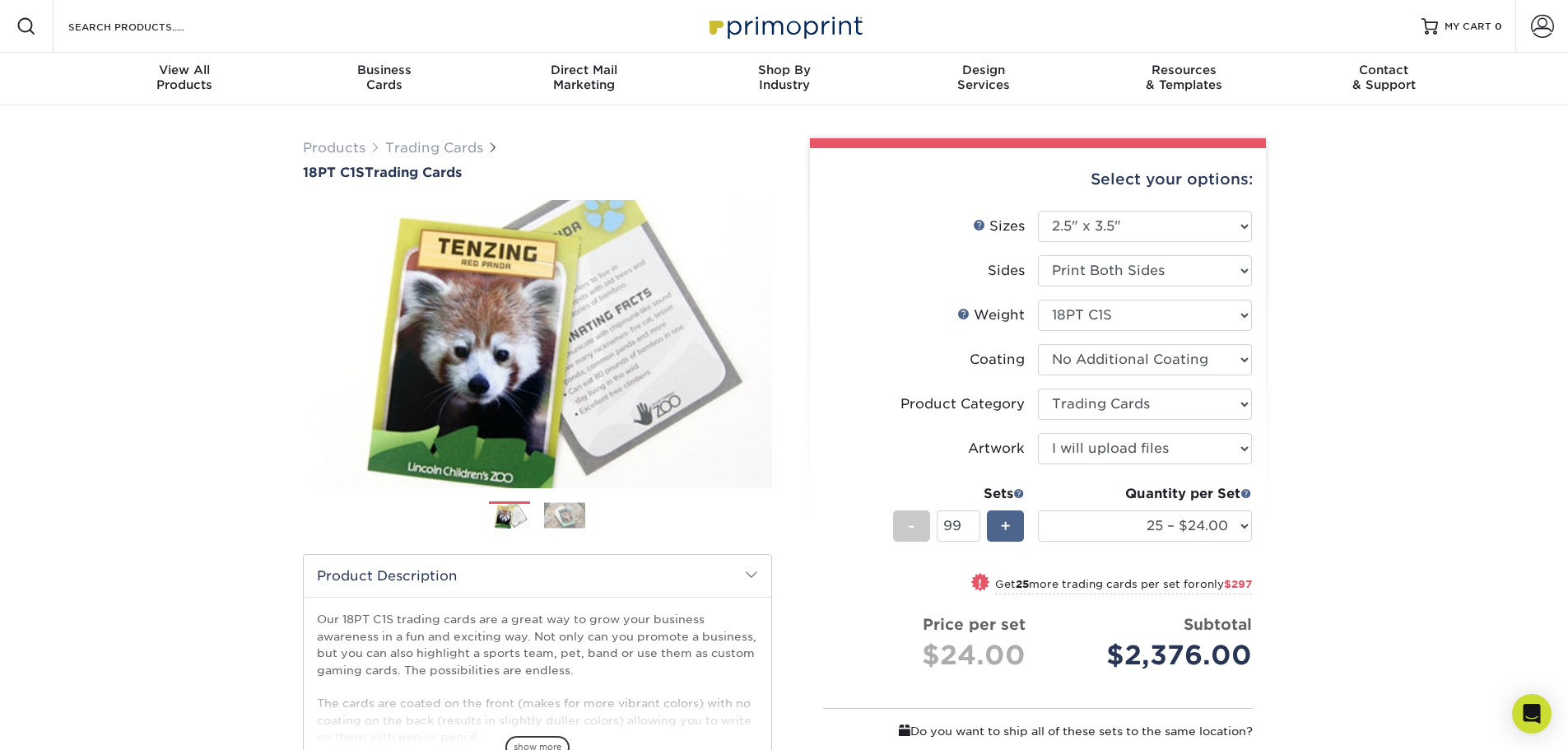
click at [1012, 524] on div "+" at bounding box center [1005, 526] width 37 height 31
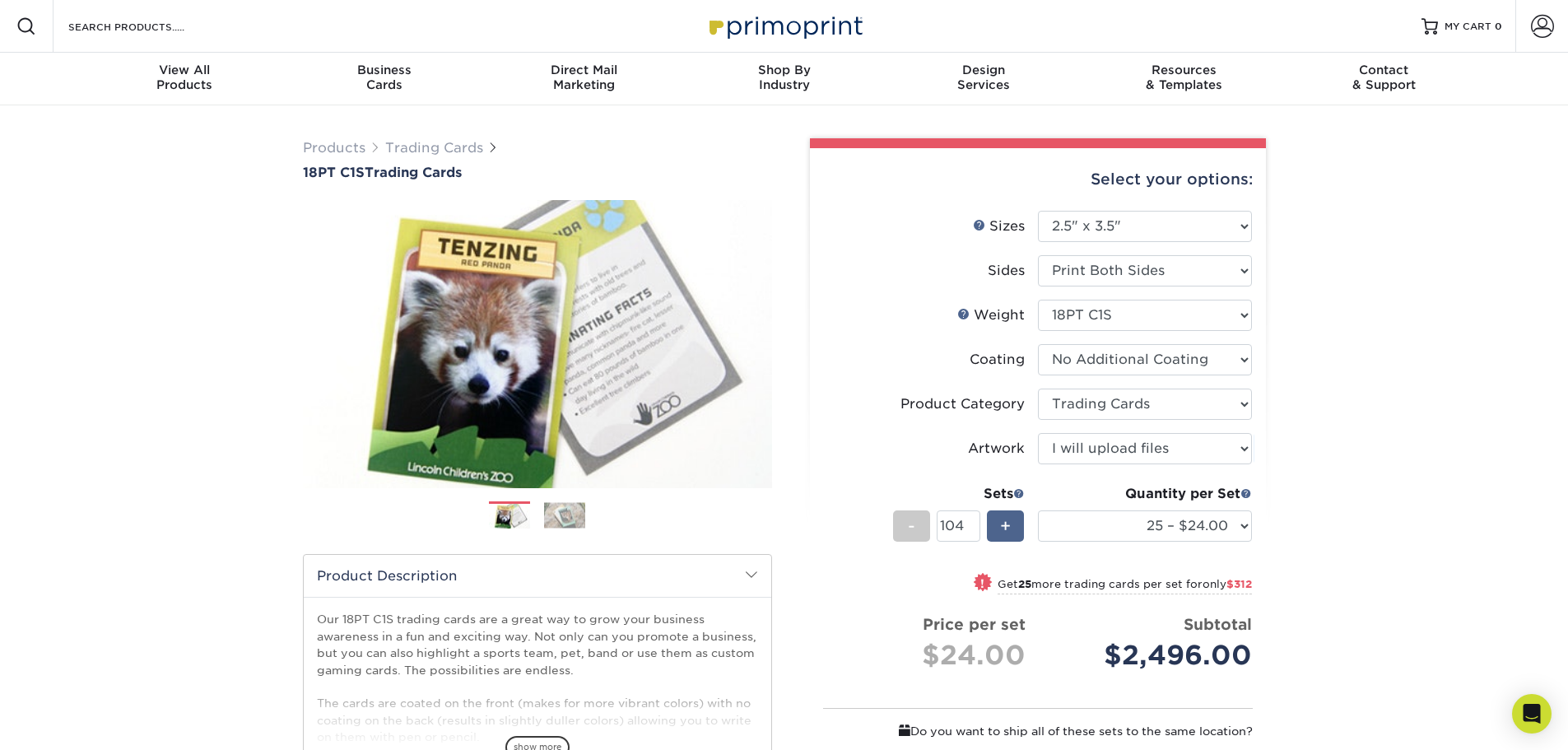
click at [1012, 524] on div "+" at bounding box center [1005, 526] width 37 height 31
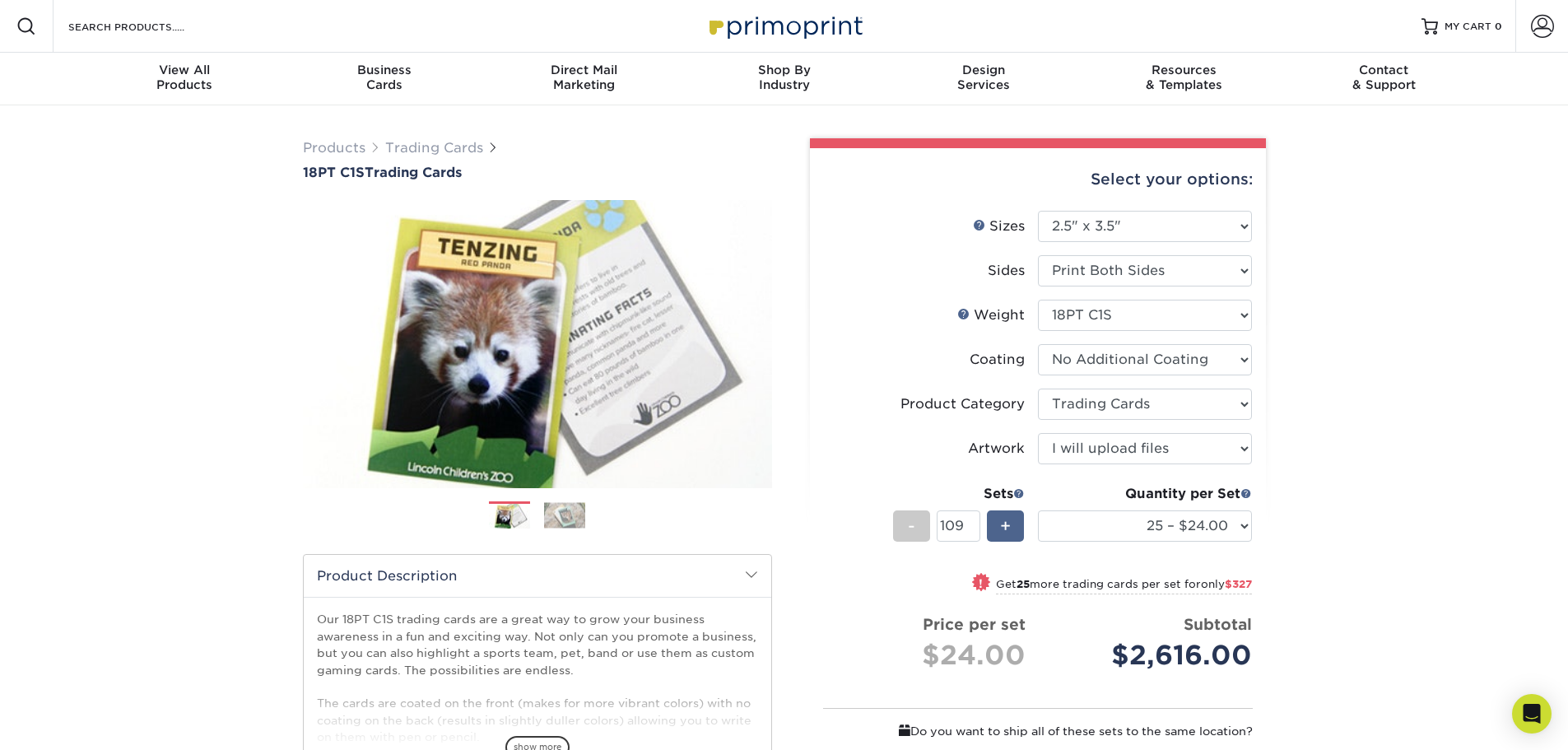
click at [1012, 524] on div "+" at bounding box center [1005, 526] width 37 height 31
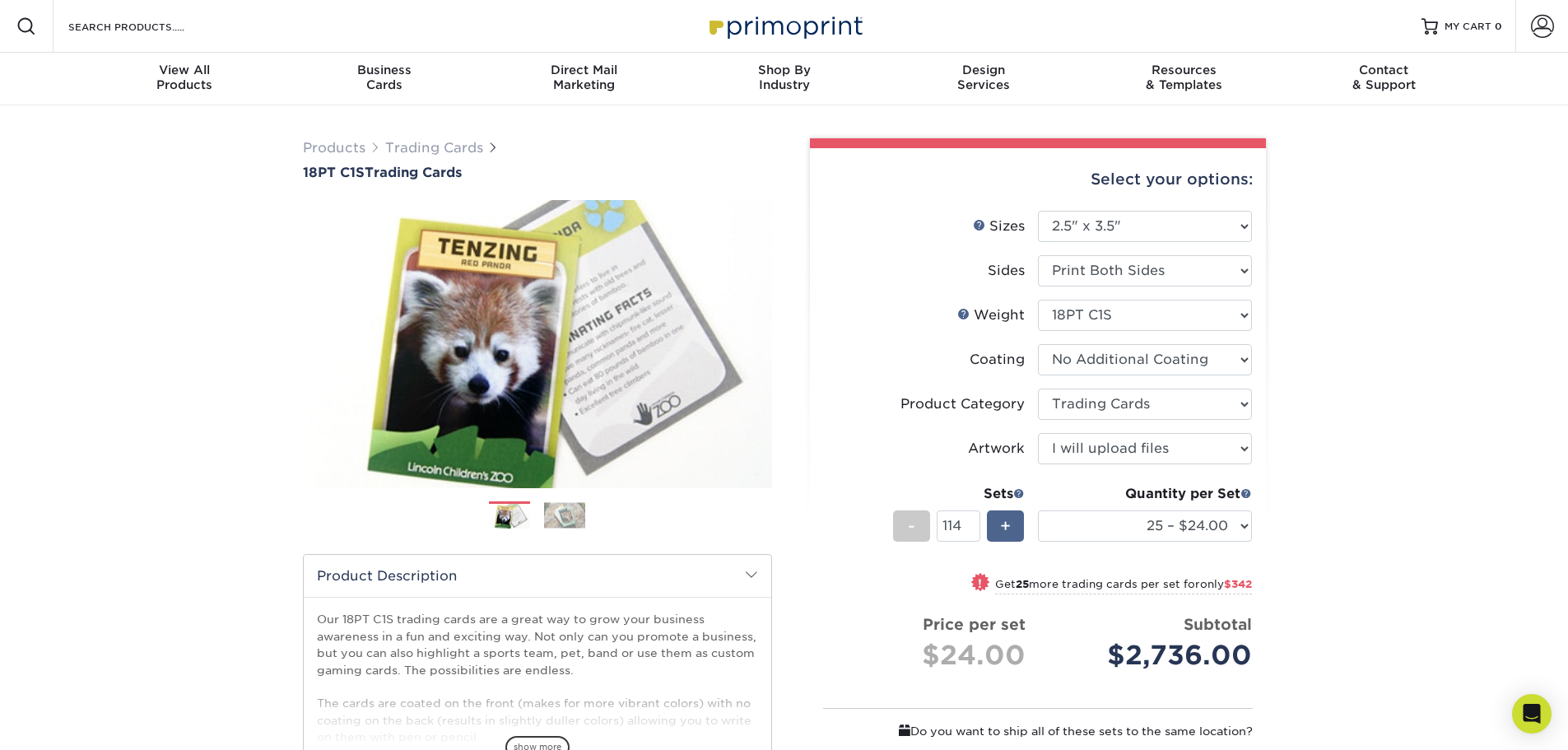
click at [1012, 524] on div "+" at bounding box center [1005, 526] width 37 height 31
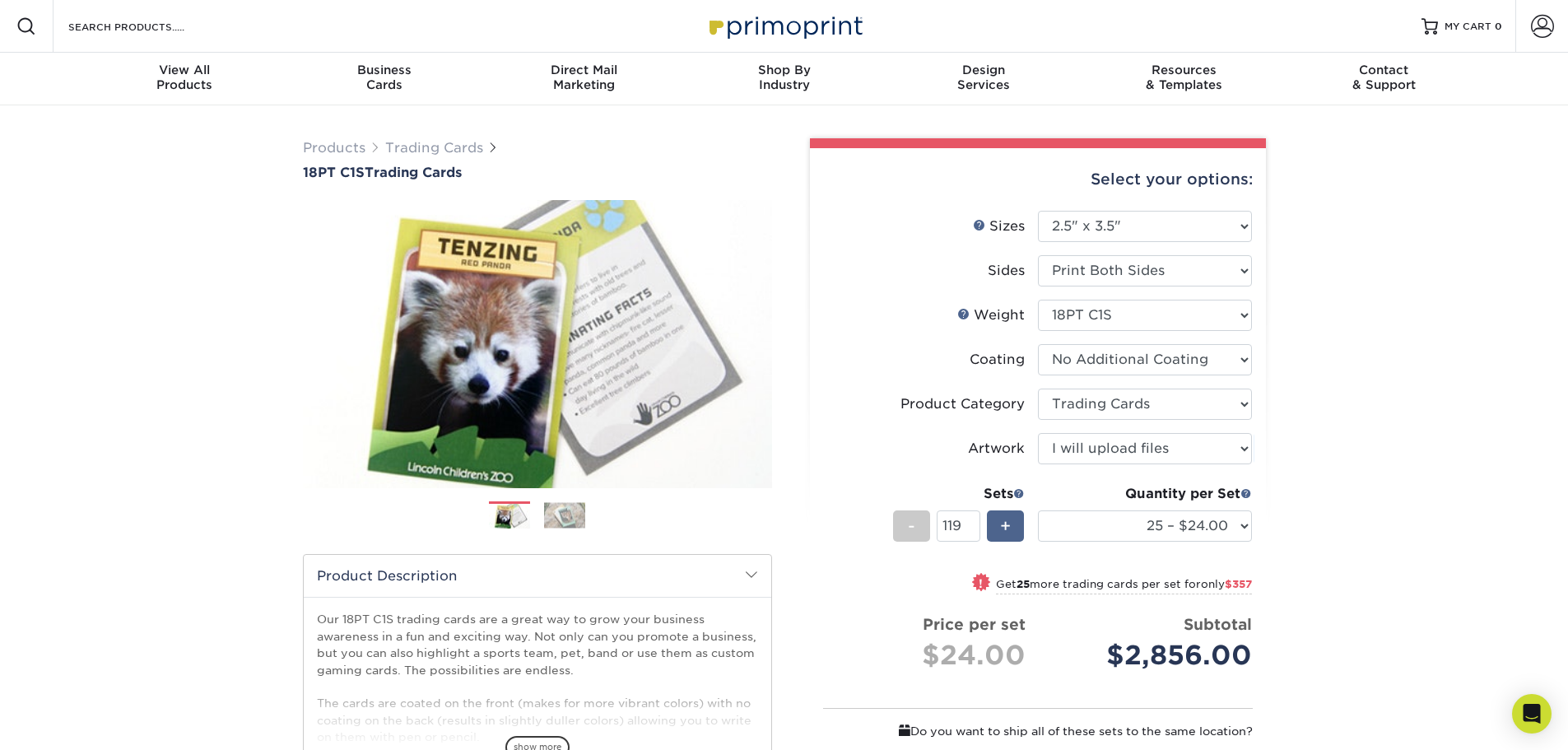
click at [1012, 524] on div "+" at bounding box center [1005, 526] width 37 height 31
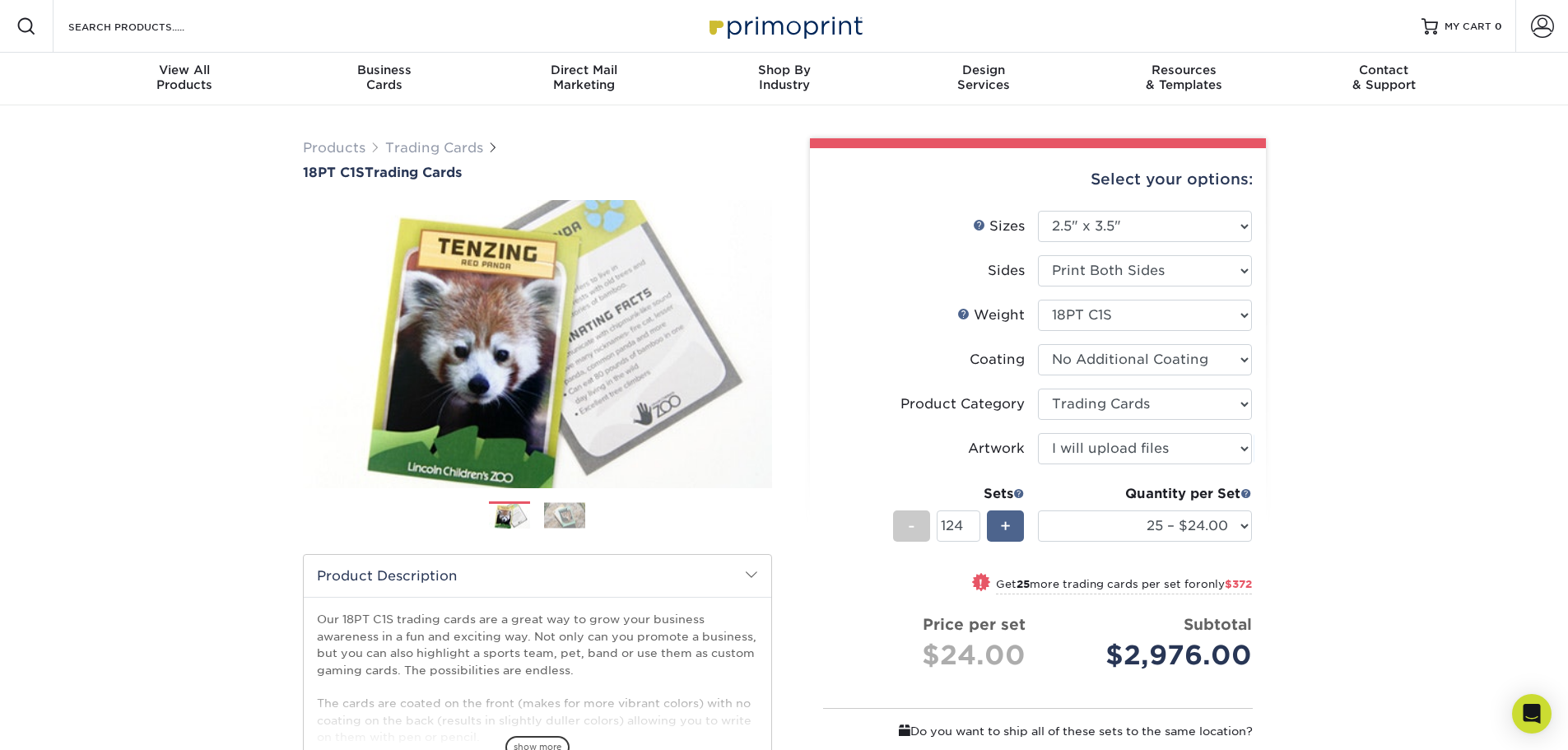
click at [1012, 524] on div "+" at bounding box center [1005, 526] width 37 height 31
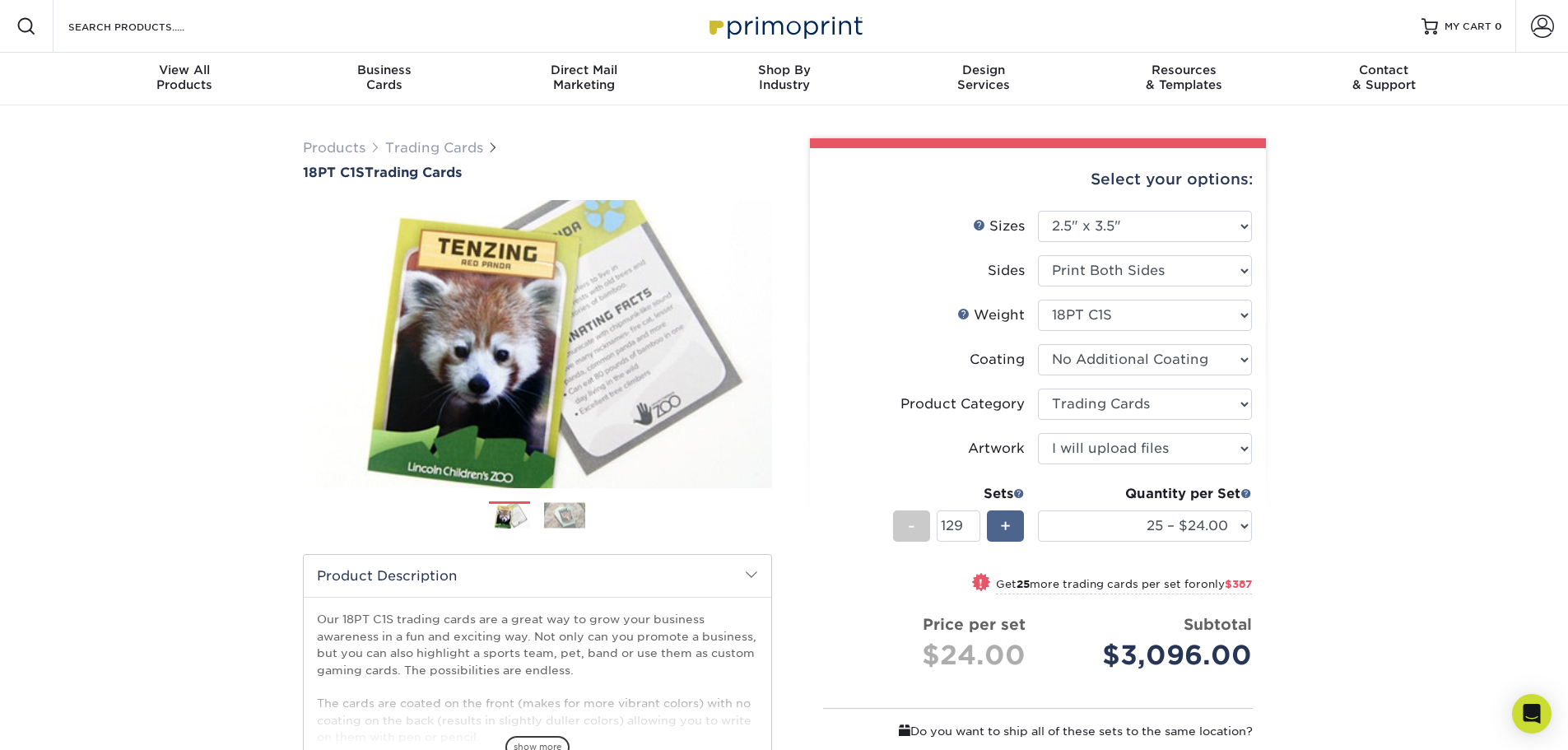
click at [1012, 524] on div "+" at bounding box center [1005, 526] width 37 height 31
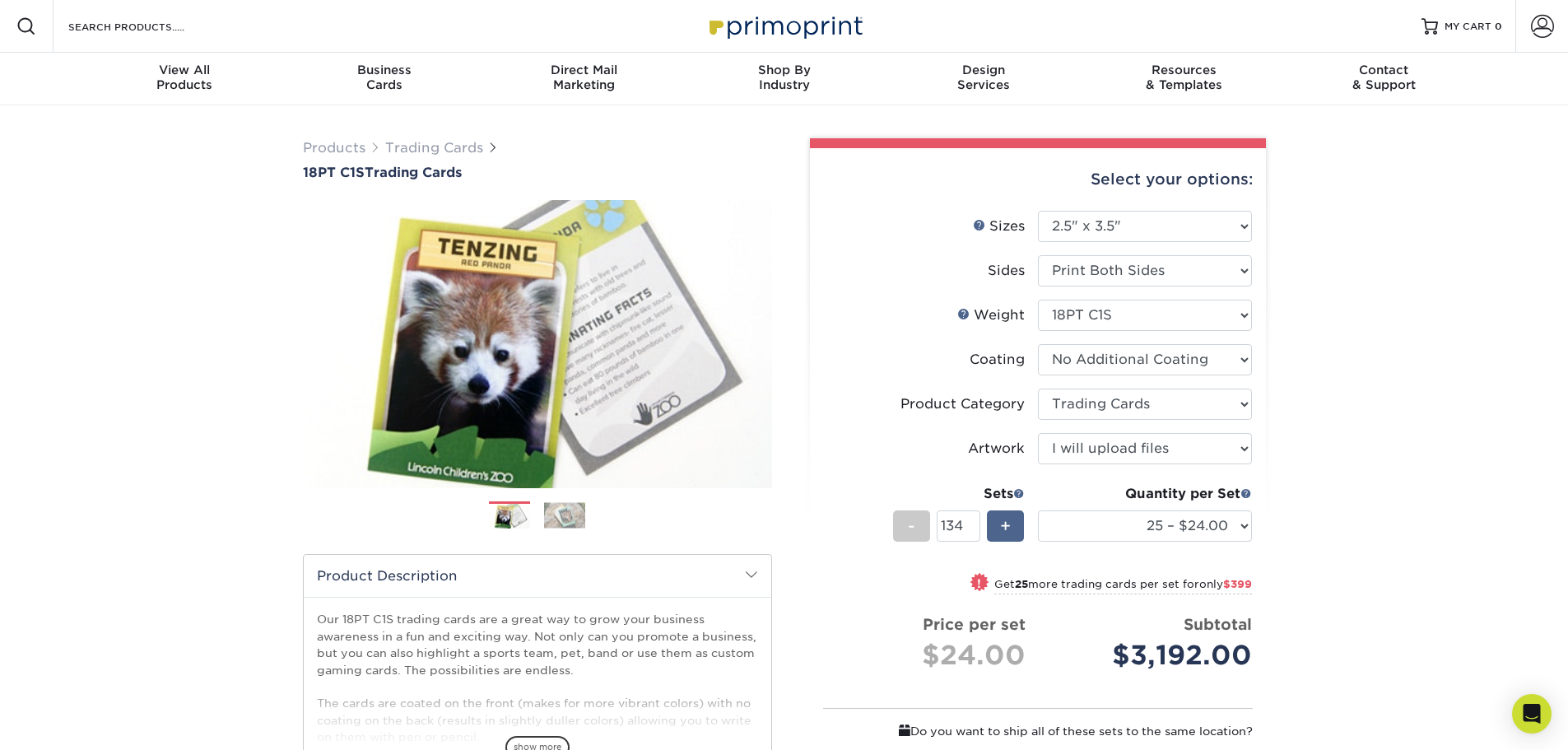
click at [1012, 524] on div "+" at bounding box center [1005, 526] width 37 height 31
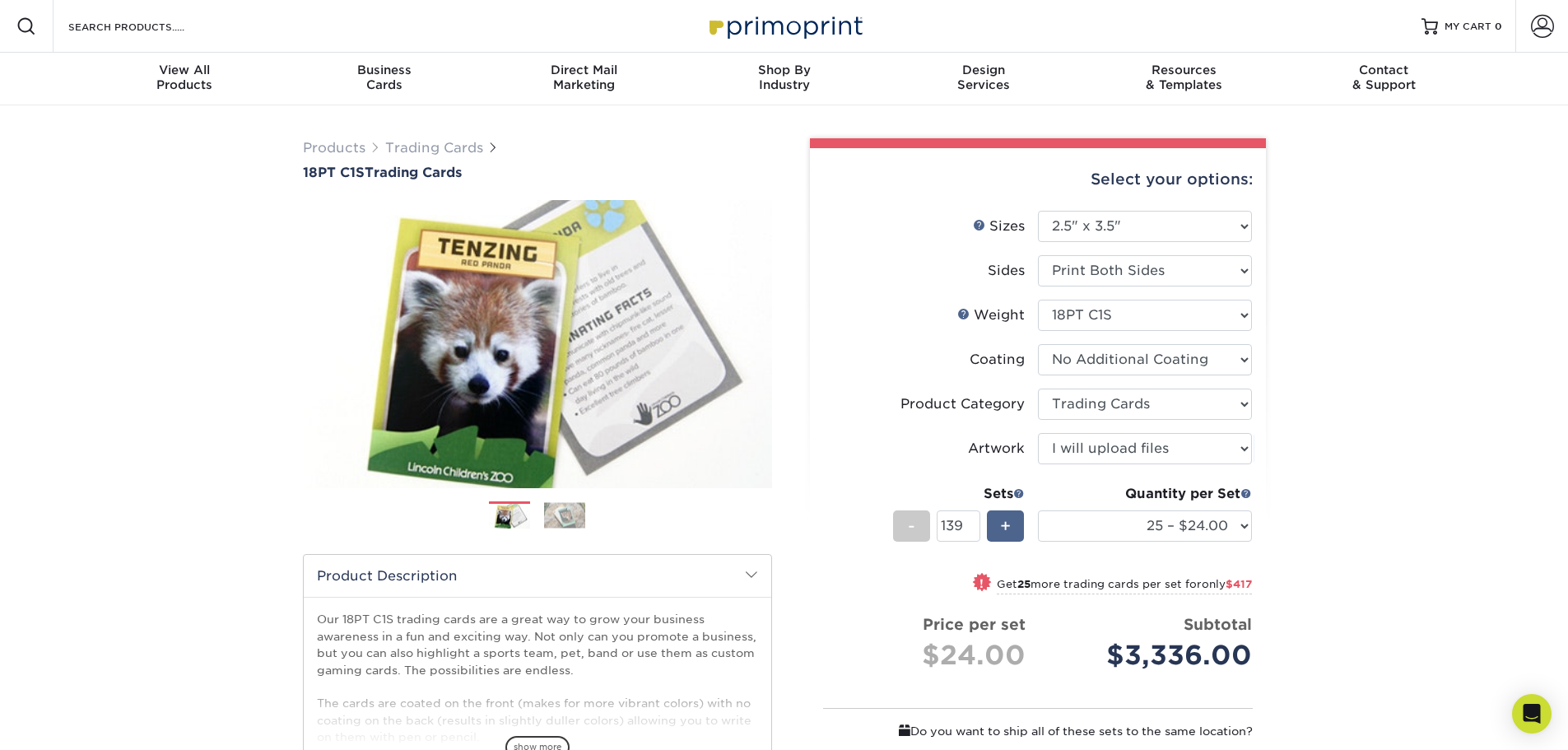
click at [1012, 524] on div "+" at bounding box center [1005, 526] width 37 height 31
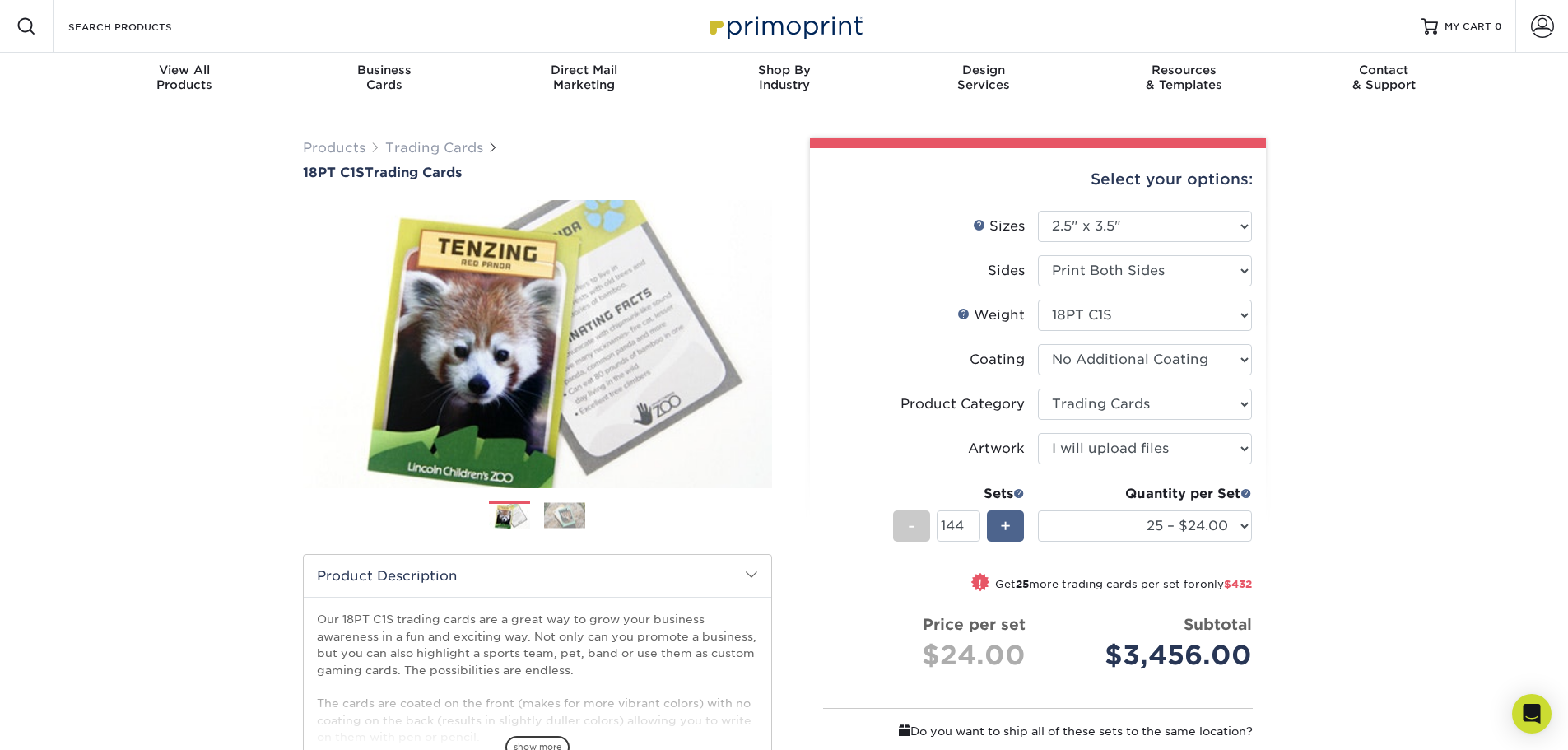
click at [1012, 524] on div "+" at bounding box center [1005, 526] width 37 height 31
type input "147"
